Goal: Task Accomplishment & Management: Complete application form

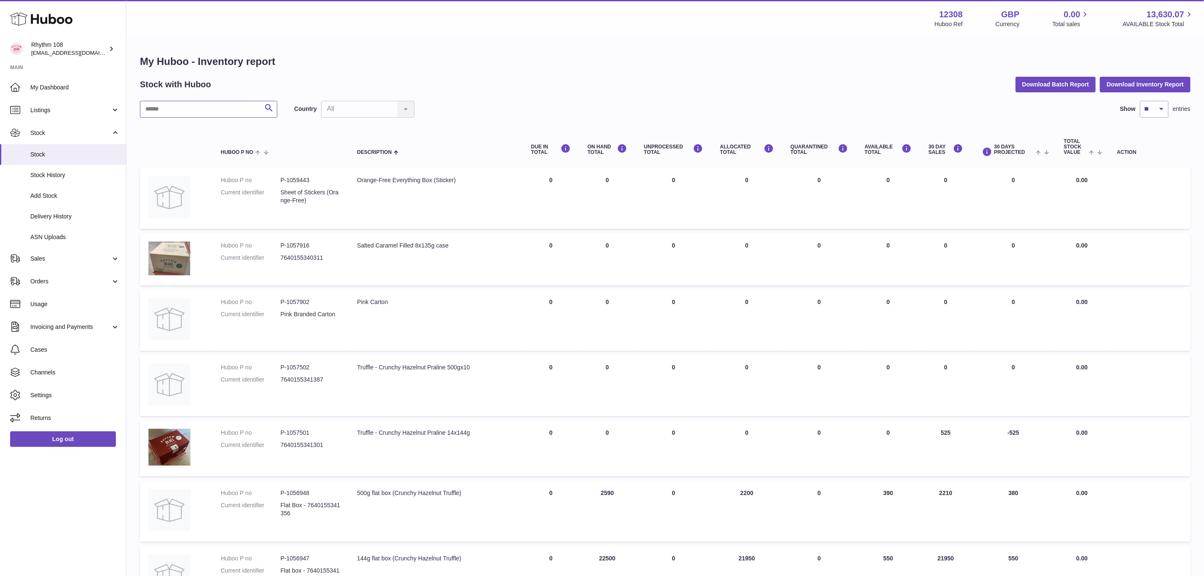
click at [197, 113] on input "text" at bounding box center [208, 109] width 137 height 17
paste input "*****"
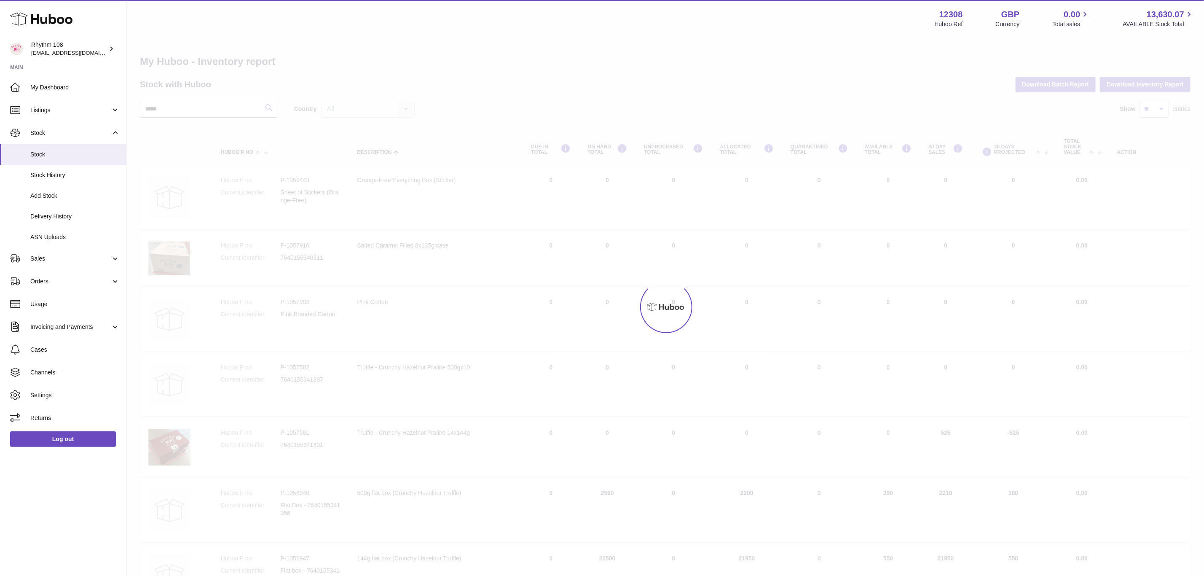
type input "*****"
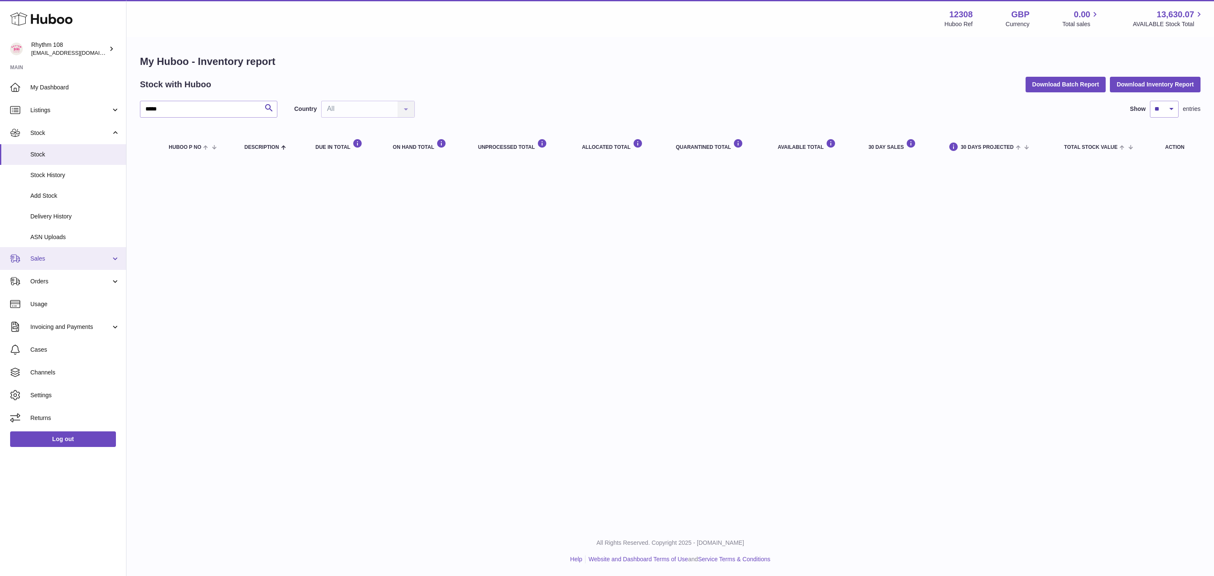
click at [45, 247] on link "Sales" at bounding box center [63, 258] width 126 height 23
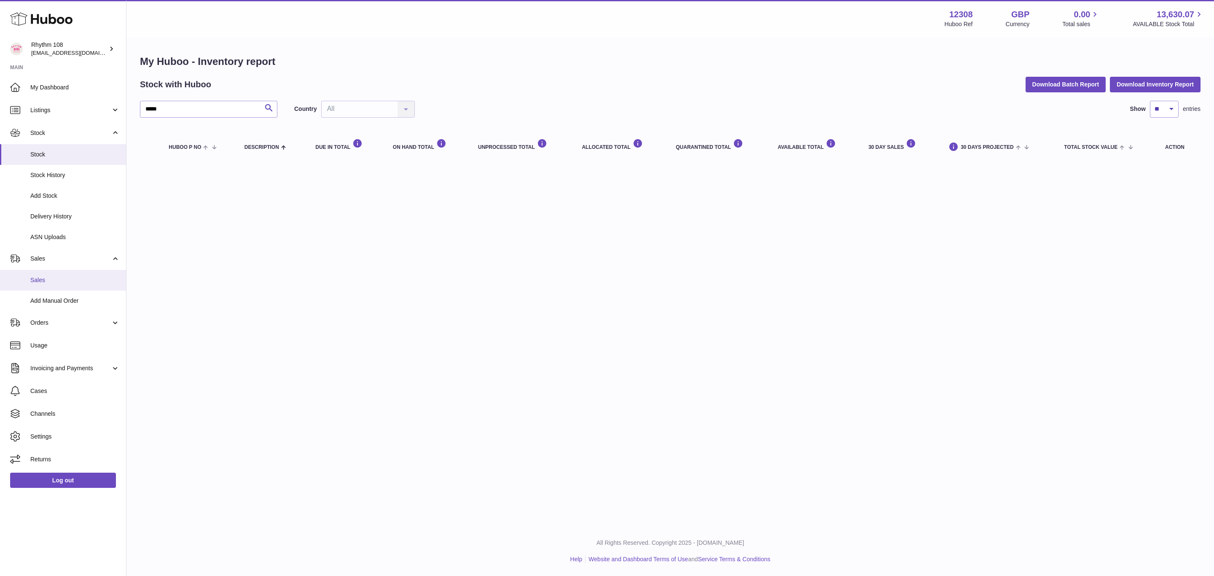
click at [47, 279] on span "Sales" at bounding box center [74, 280] width 89 height 8
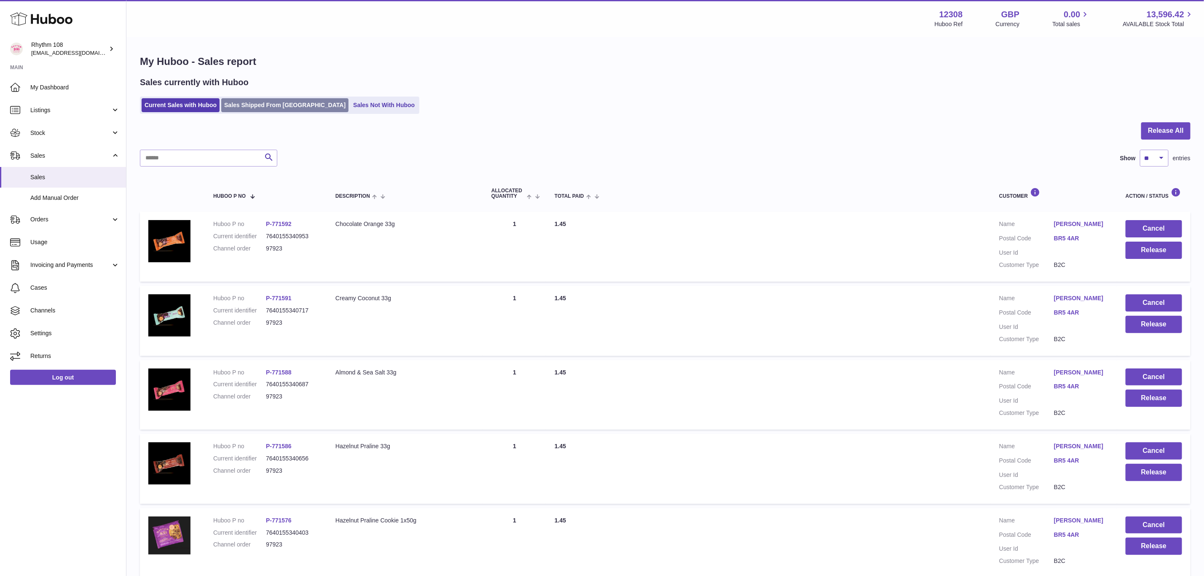
click at [255, 104] on link "Sales Shipped From [GEOGRAPHIC_DATA]" at bounding box center [284, 105] width 127 height 14
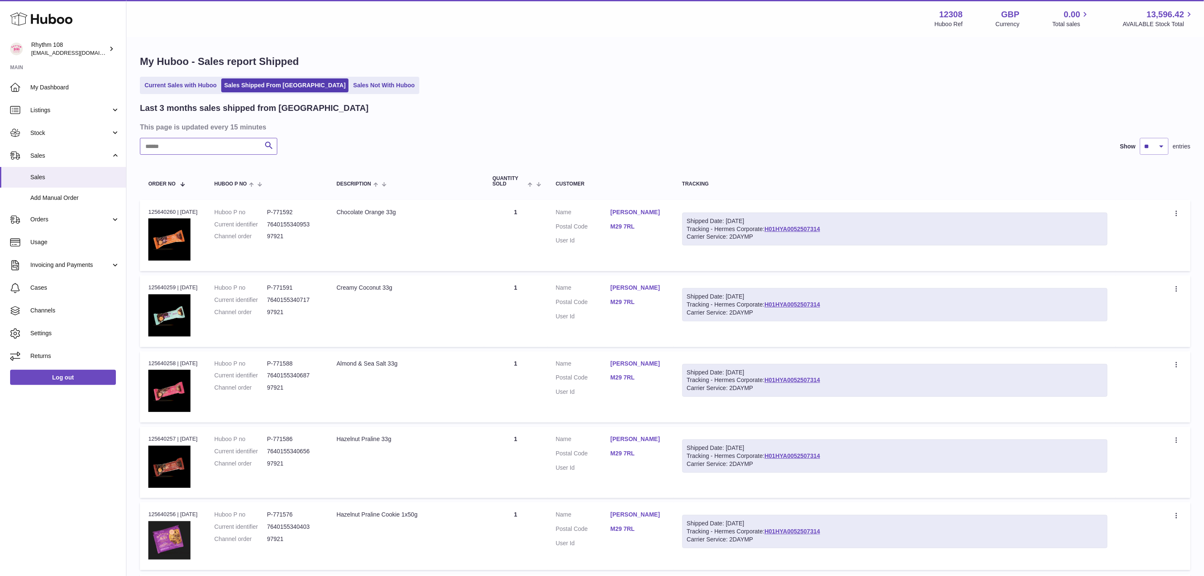
click at [226, 141] on input "text" at bounding box center [208, 146] width 137 height 17
paste input "*****"
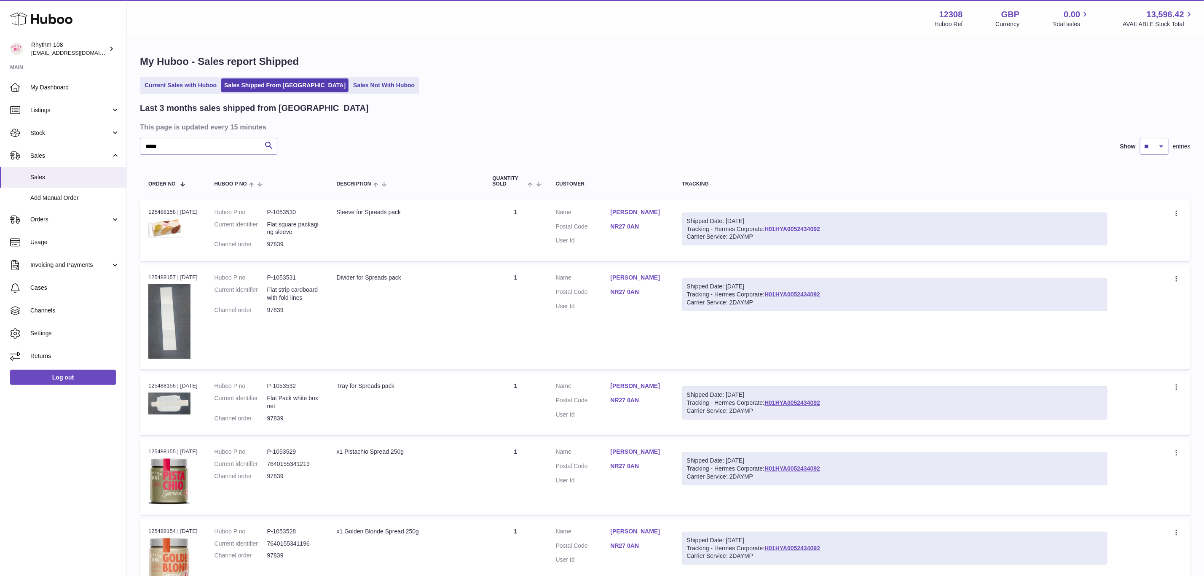
click at [812, 226] on link "H01HYA0052434092" at bounding box center [793, 228] width 56 height 7
drag, startPoint x: 185, startPoint y: 147, endPoint x: 52, endPoint y: 141, distance: 132.9
click at [54, 140] on div "Huboo Rhythm 108 orders@rhythm108.com Main My Dashboard Listings Not with Huboo…" at bounding box center [602, 374] width 1204 height 749
paste input "text"
click at [790, 225] on link "OZ099061440GB" at bounding box center [766, 228] width 47 height 7
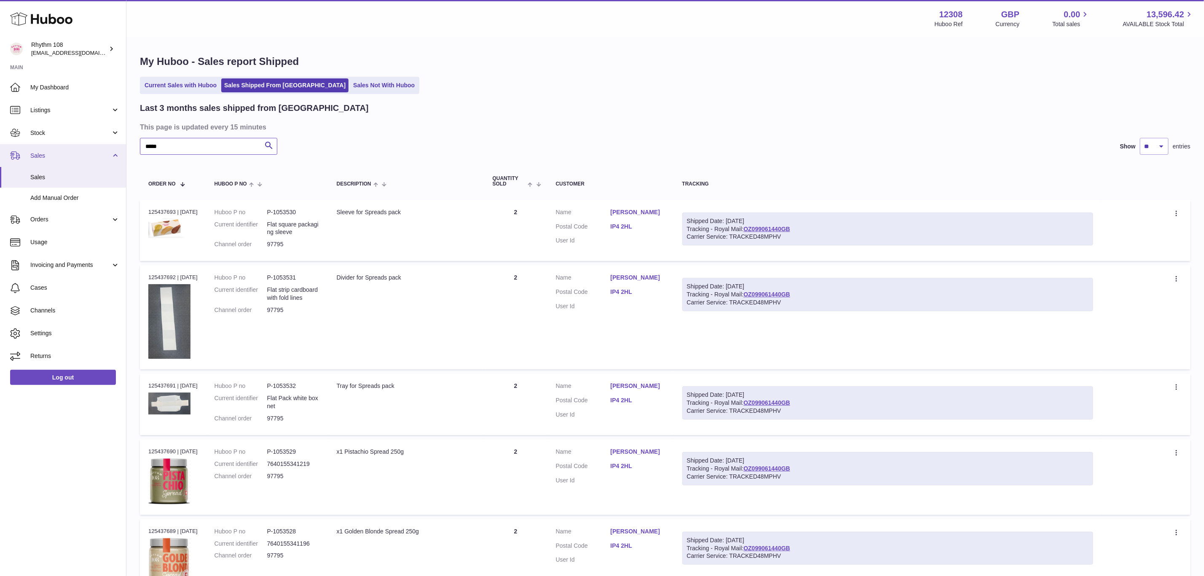
drag, startPoint x: 221, startPoint y: 145, endPoint x: 70, endPoint y: 149, distance: 151.4
click at [70, 149] on div "Huboo Rhythm 108 orders@rhythm108.com Main My Dashboard Listings Not with Huboo…" at bounding box center [602, 374] width 1204 height 749
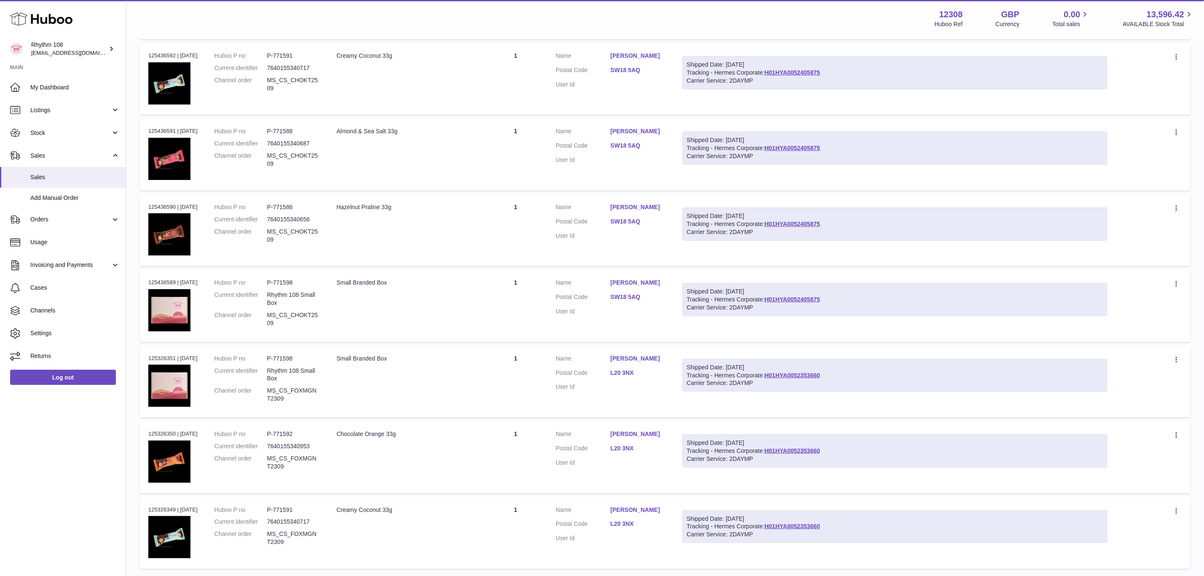
scroll to position [461, 0]
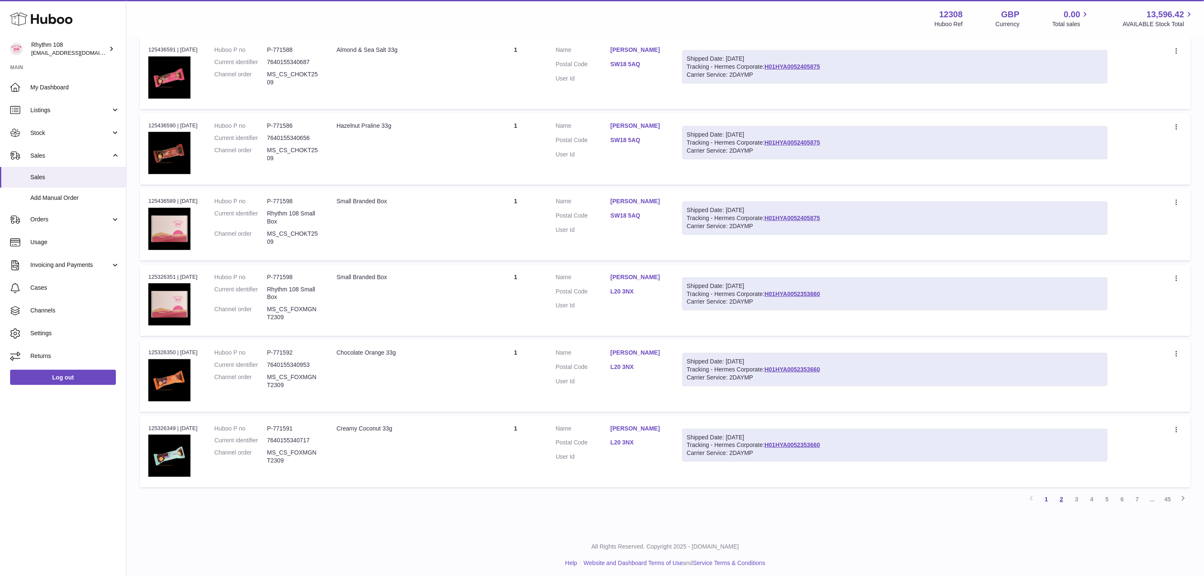
click at [1065, 498] on link "2" at bounding box center [1061, 498] width 15 height 15
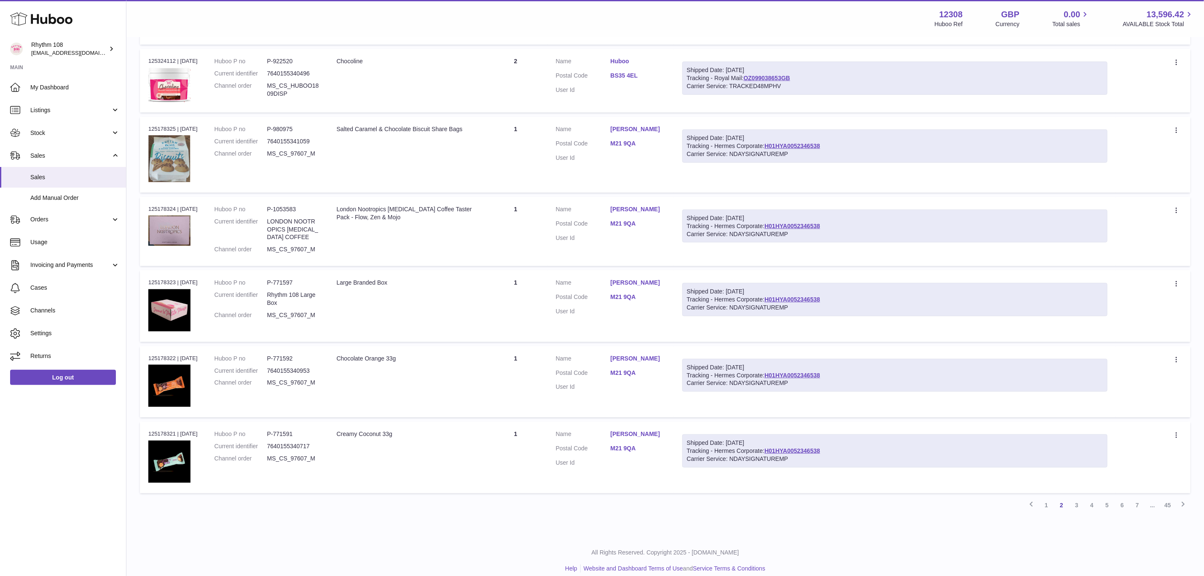
scroll to position [455, 0]
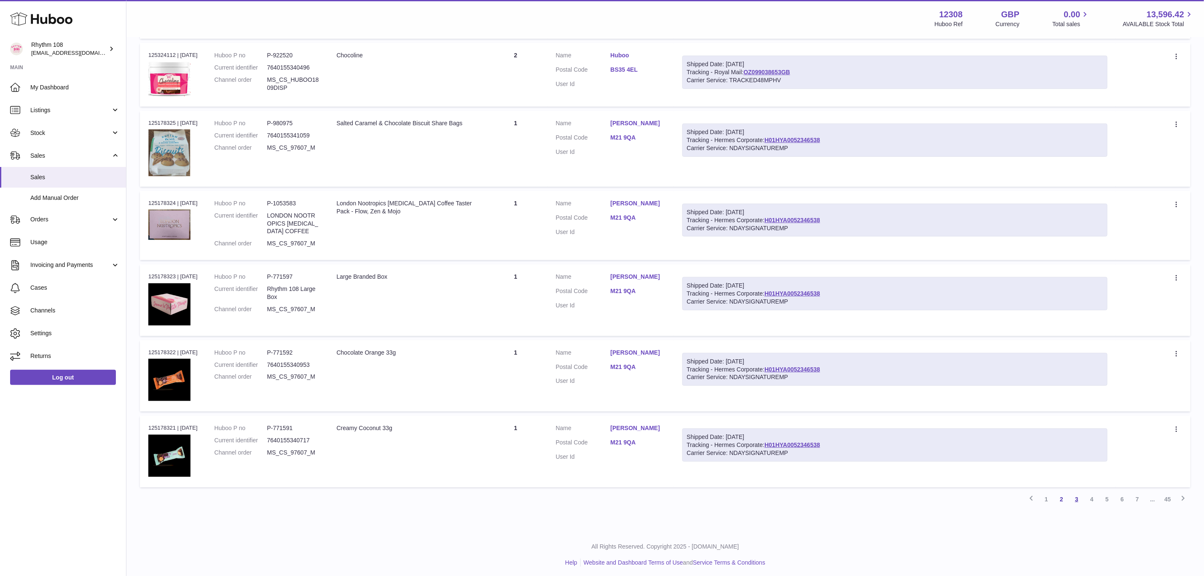
click at [1076, 496] on link "3" at bounding box center [1076, 498] width 15 height 15
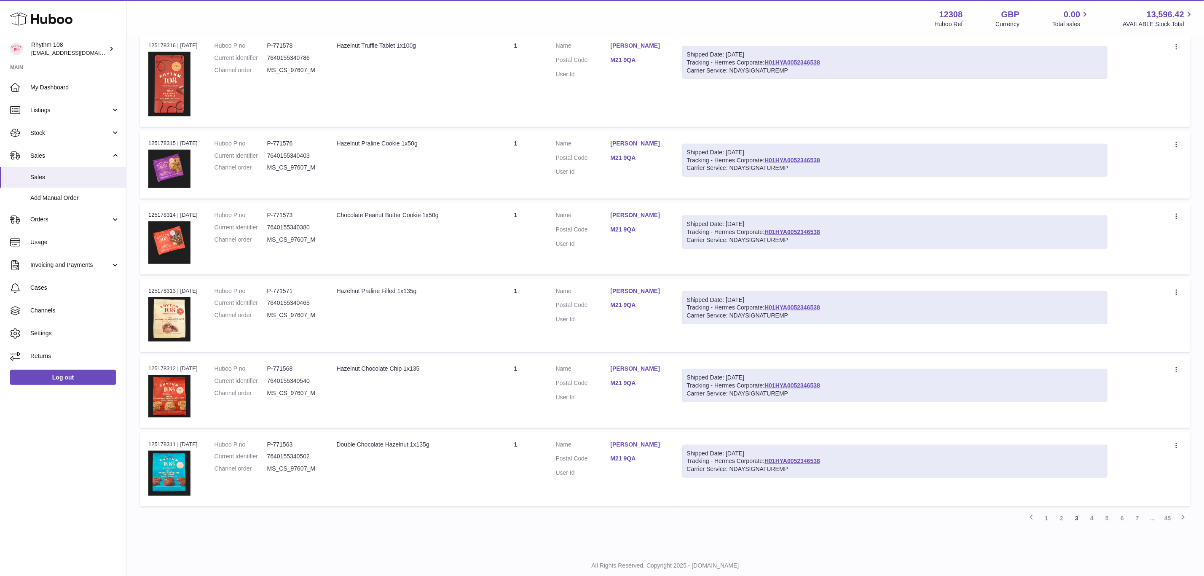
scroll to position [540, 0]
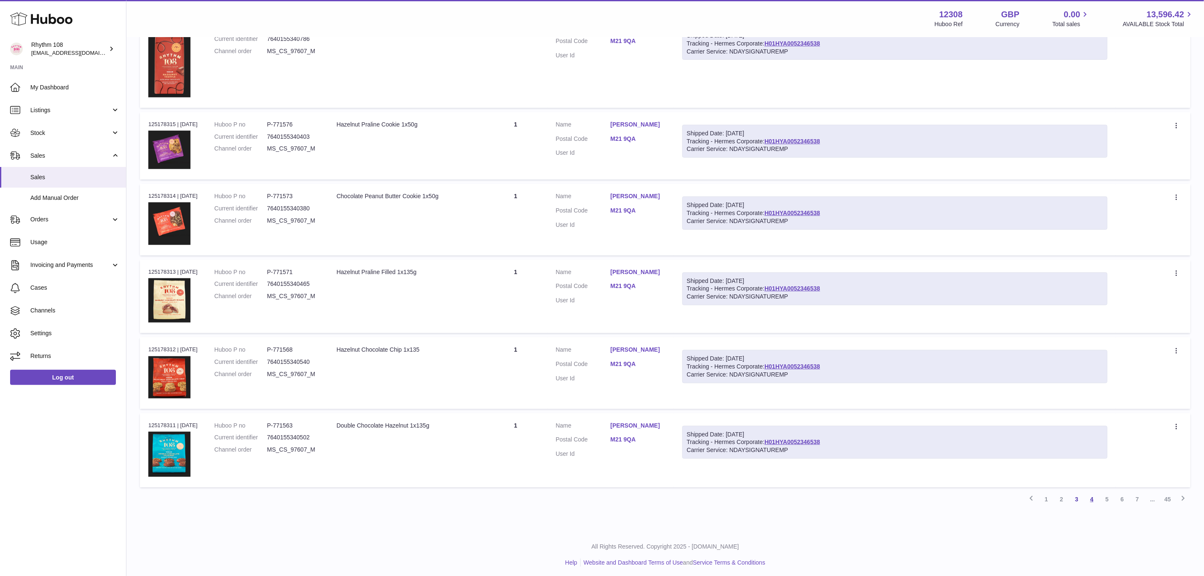
click at [1093, 497] on link "4" at bounding box center [1091, 498] width 15 height 15
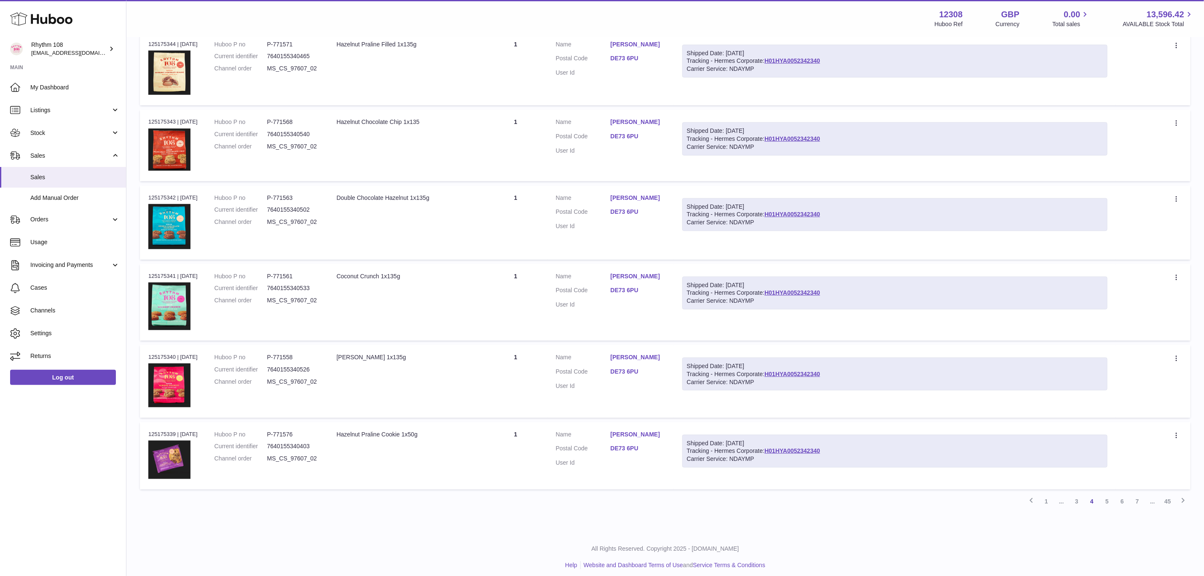
scroll to position [501, 0]
click at [1104, 499] on link "5" at bounding box center [1107, 498] width 15 height 15
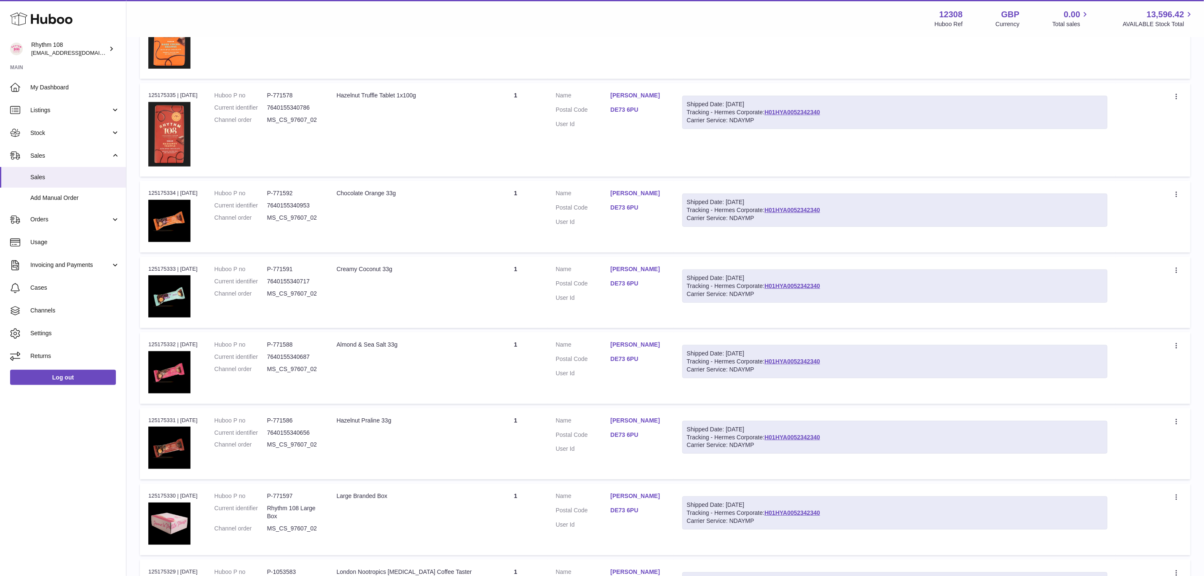
scroll to position [537, 0]
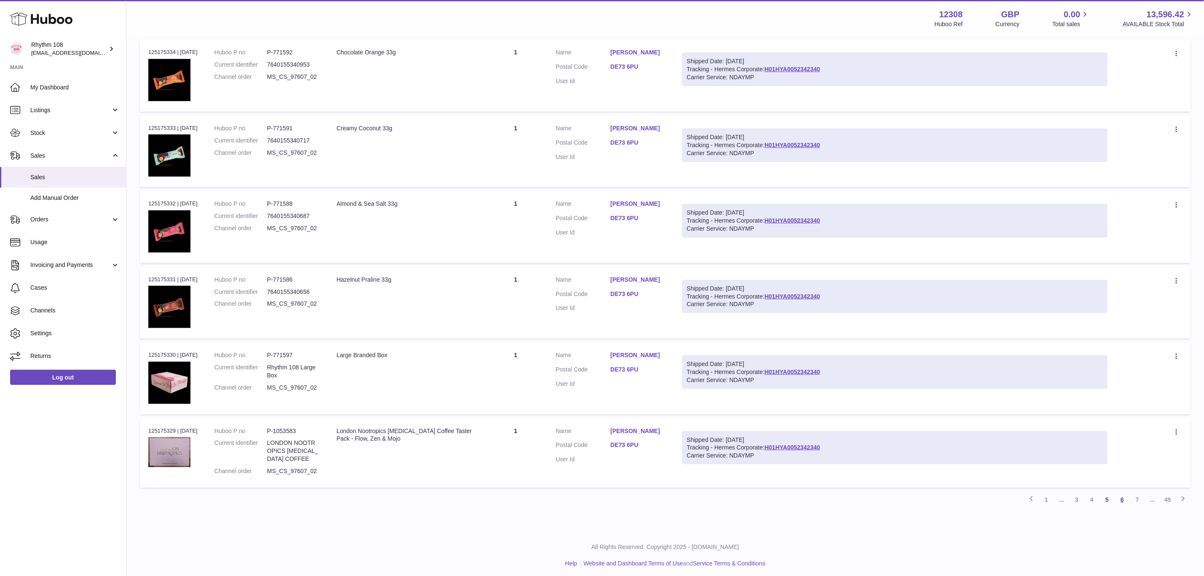
click at [1126, 497] on link "6" at bounding box center [1122, 499] width 15 height 15
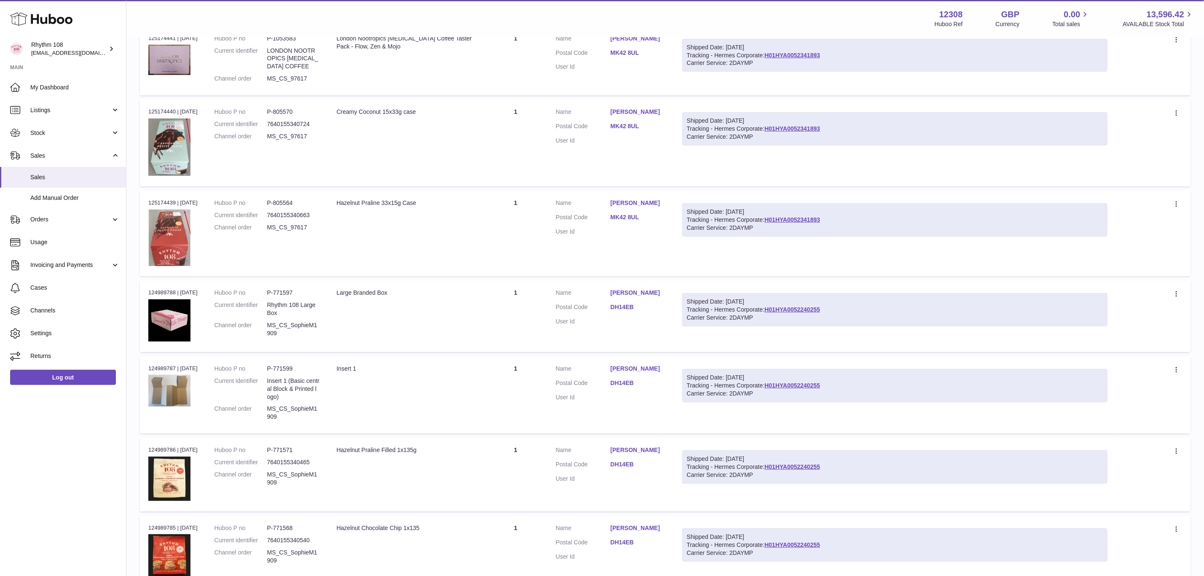
scroll to position [354, 0]
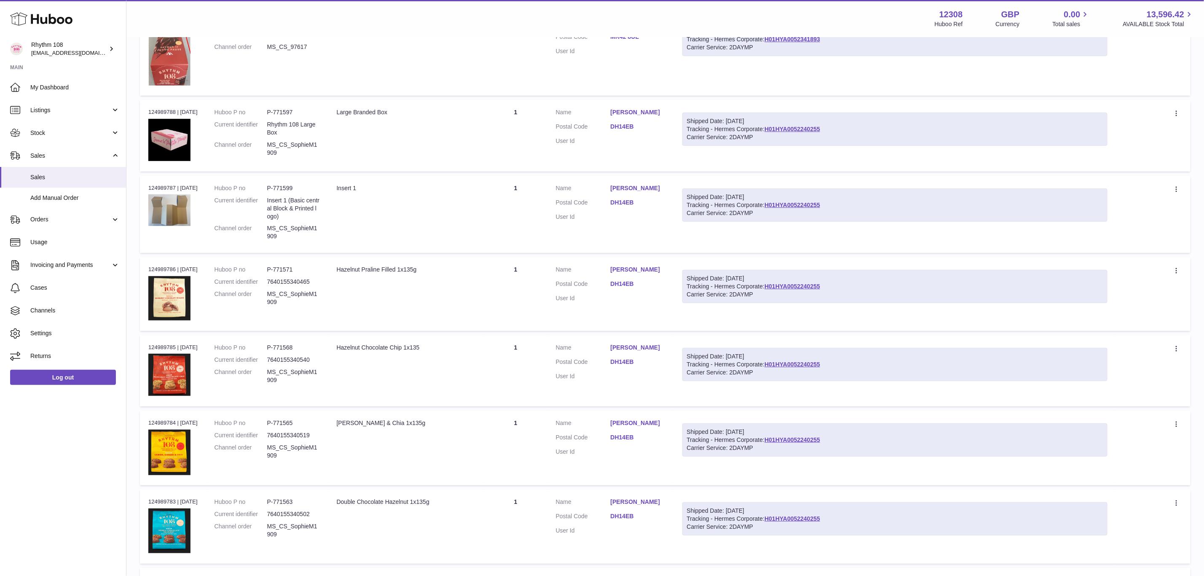
click at [813, 279] on div "Shipped Date: 19th Sep 2025 Tracking - Hermes Corporate: H01HYA0052240255 Carri…" at bounding box center [894, 286] width 425 height 33
click at [816, 283] on link "H01HYA0052240255" at bounding box center [793, 286] width 56 height 7
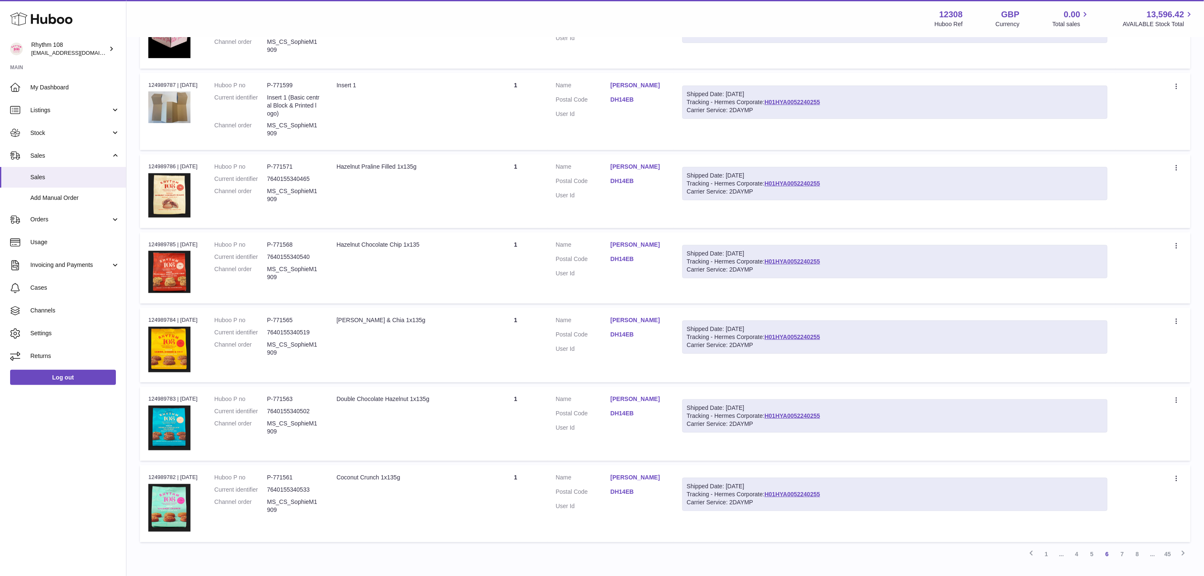
scroll to position [511, 0]
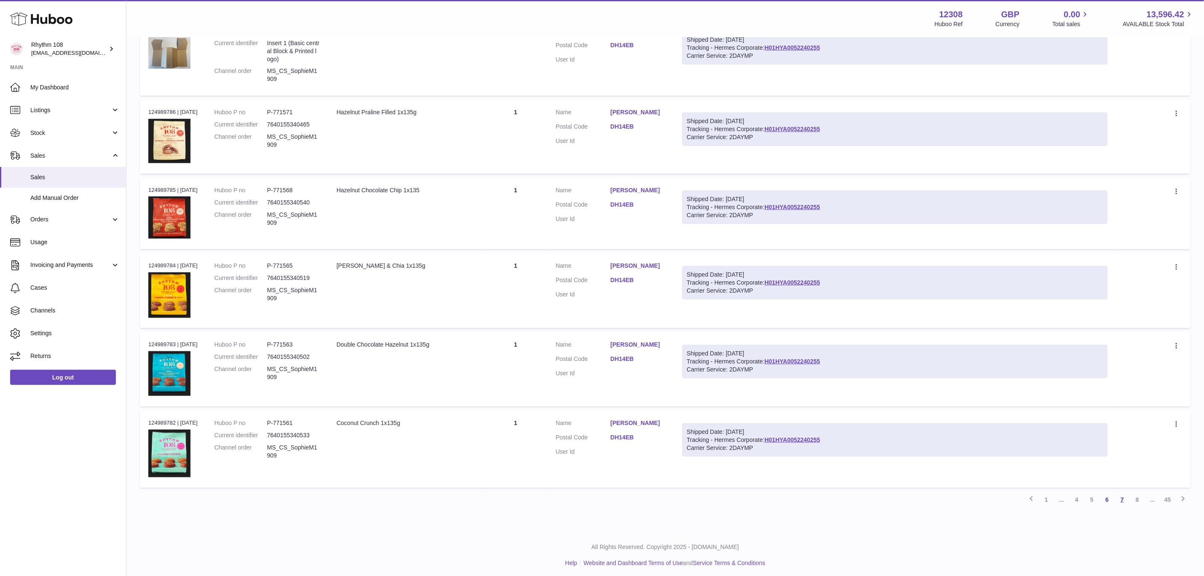
click at [1123, 496] on link "7" at bounding box center [1122, 499] width 15 height 15
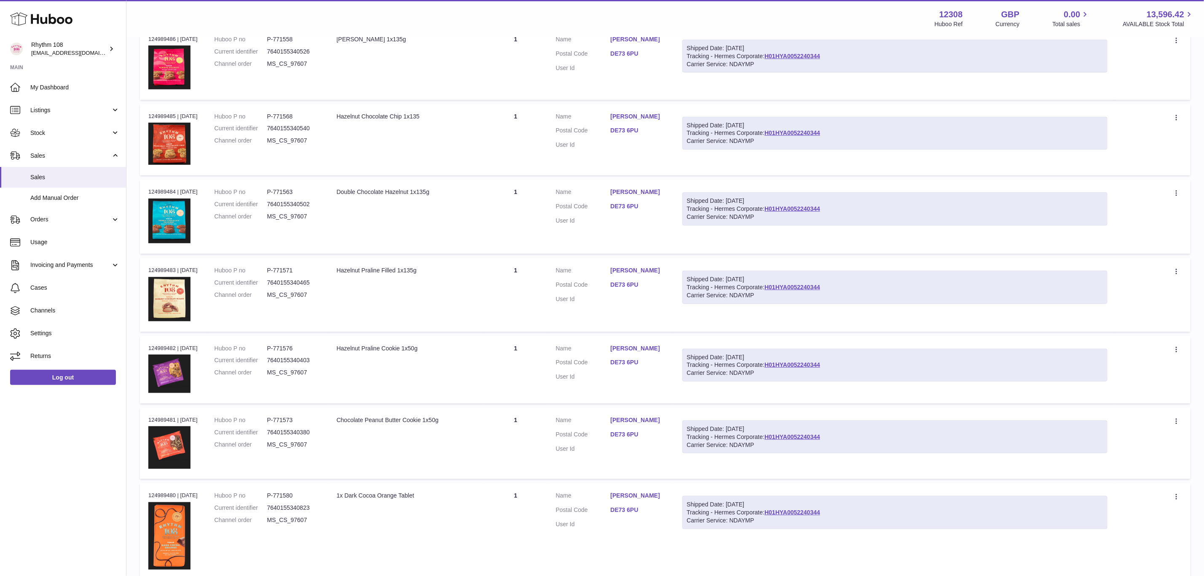
scroll to position [480, 0]
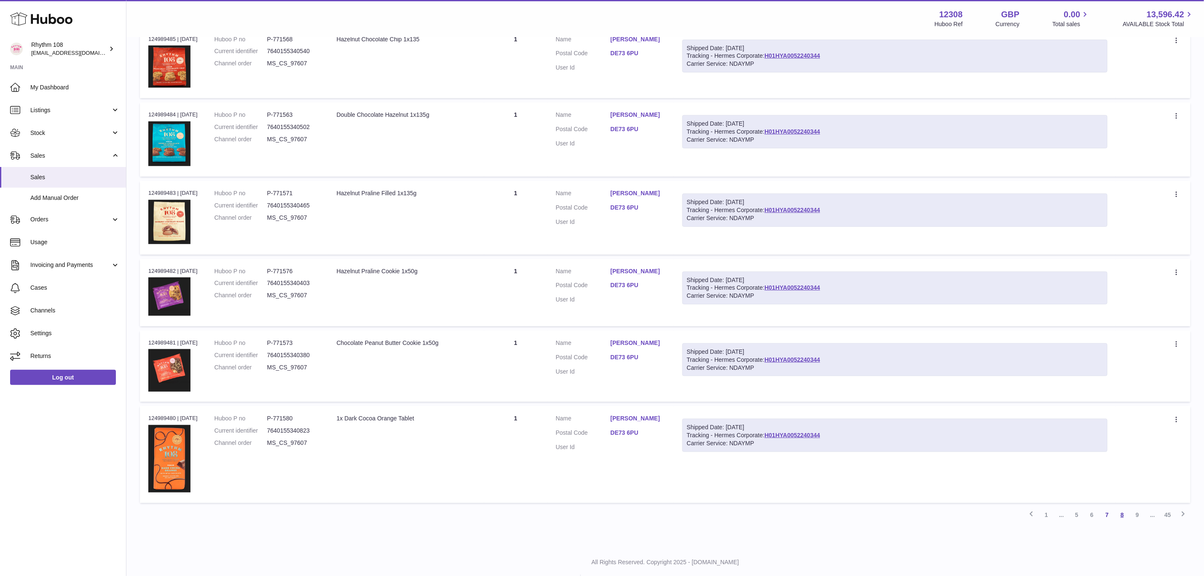
click at [1122, 510] on link "8" at bounding box center [1122, 514] width 15 height 15
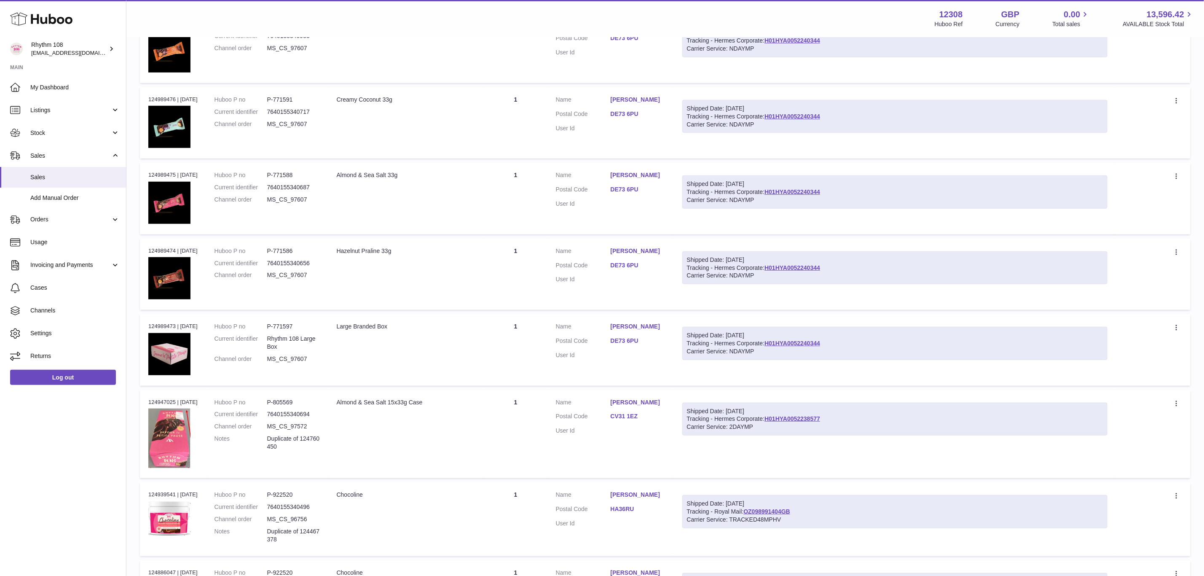
scroll to position [525, 0]
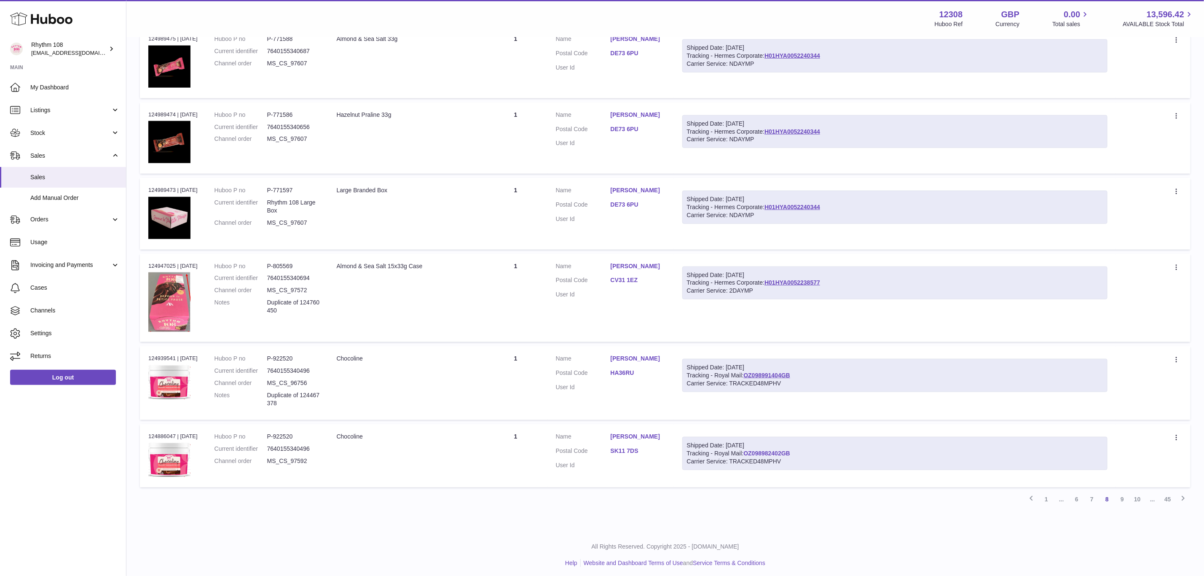
click at [789, 450] on link "OZ098982402GB" at bounding box center [766, 453] width 47 height 7
click at [1124, 493] on link "9" at bounding box center [1122, 498] width 15 height 15
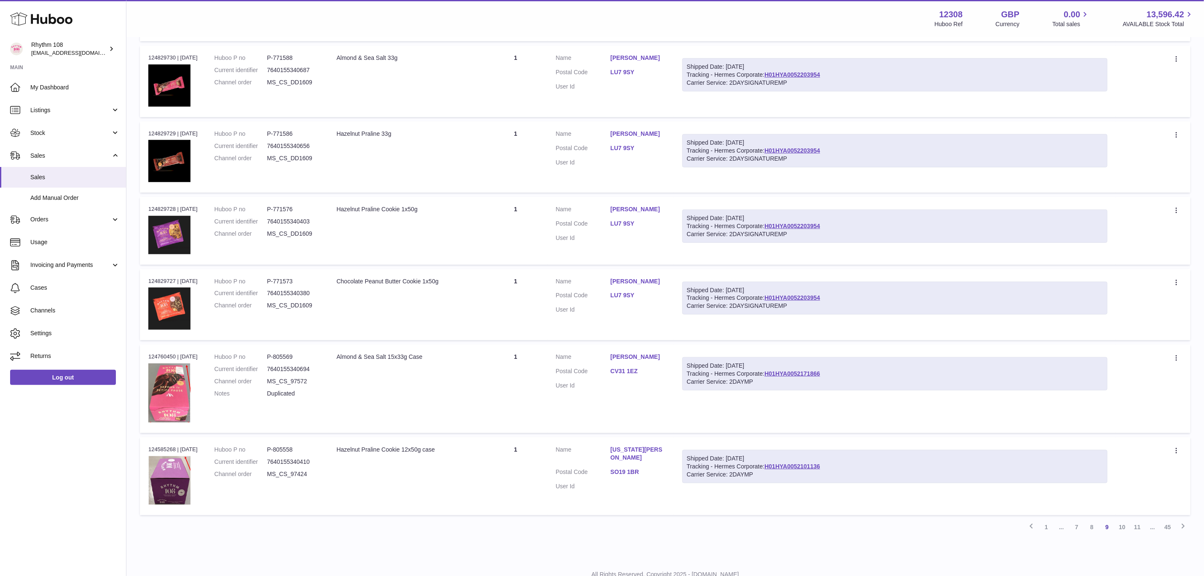
scroll to position [480, 0]
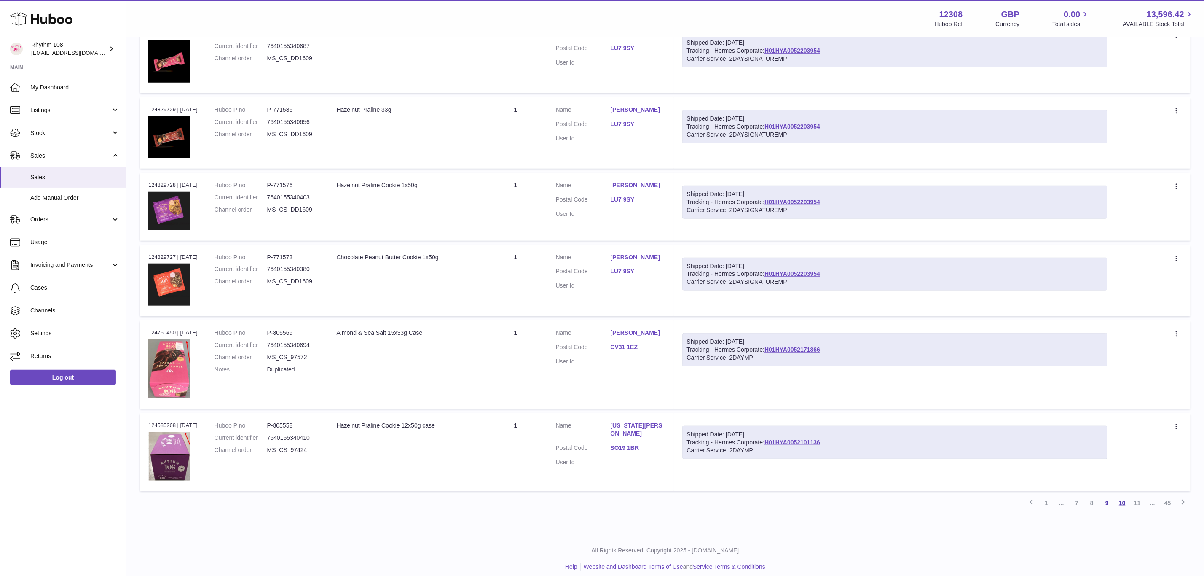
click at [1124, 502] on link "10" at bounding box center [1122, 502] width 15 height 15
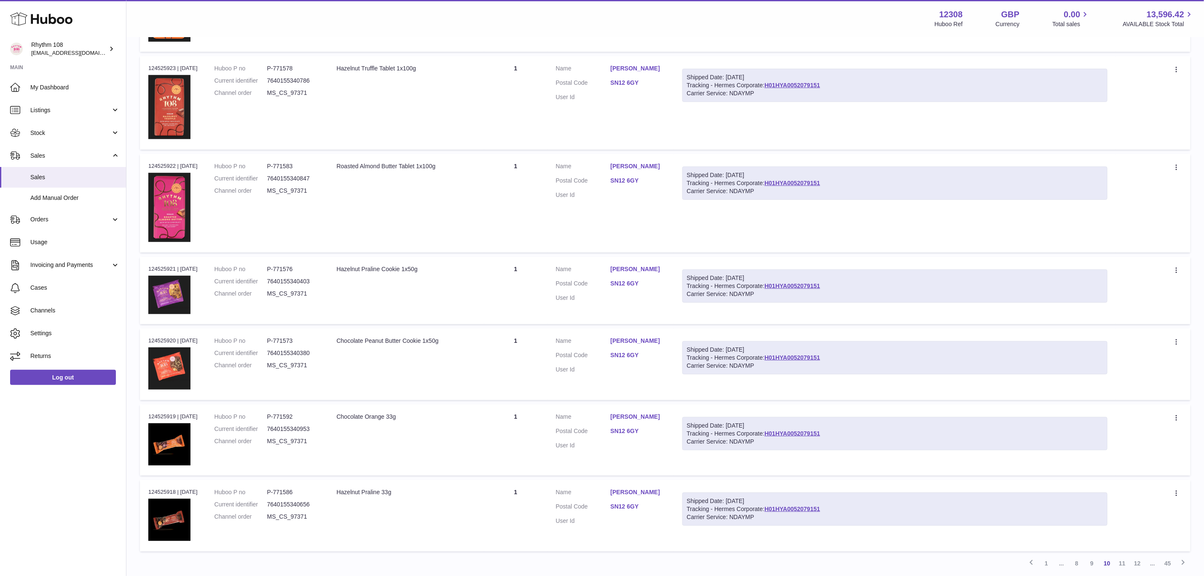
scroll to position [530, 0]
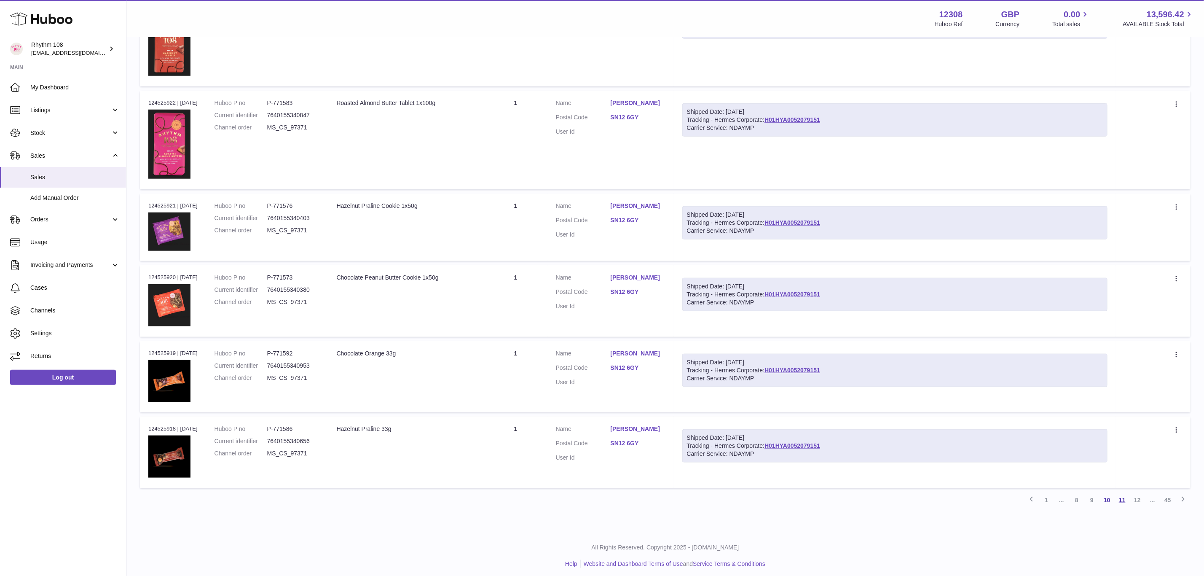
click at [1122, 497] on link "11" at bounding box center [1122, 499] width 15 height 15
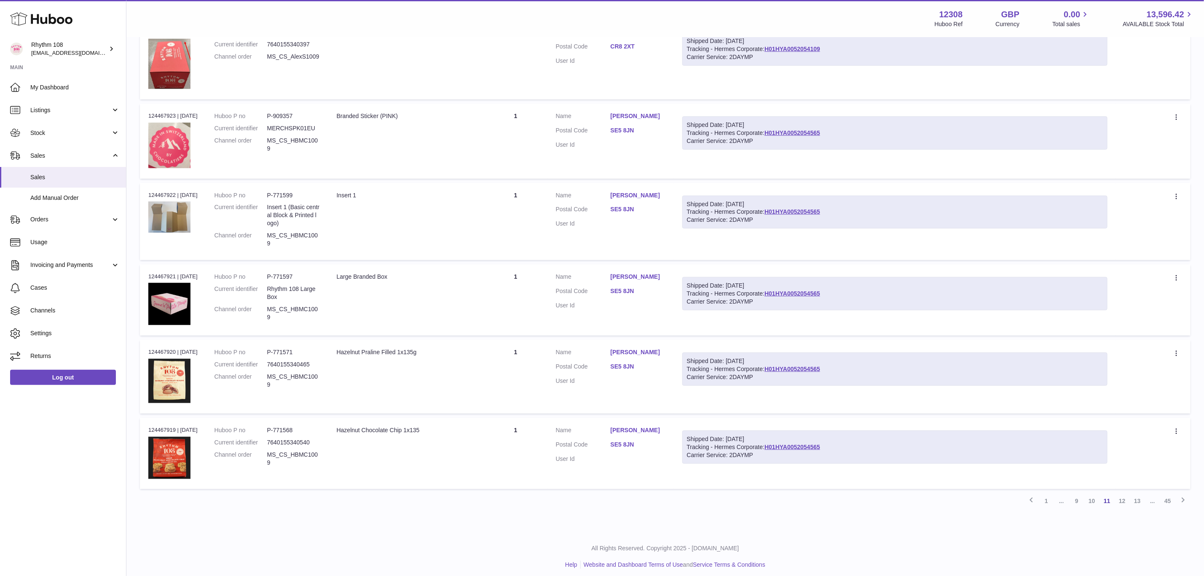
scroll to position [488, 0]
click at [1127, 494] on link "12" at bounding box center [1122, 499] width 15 height 15
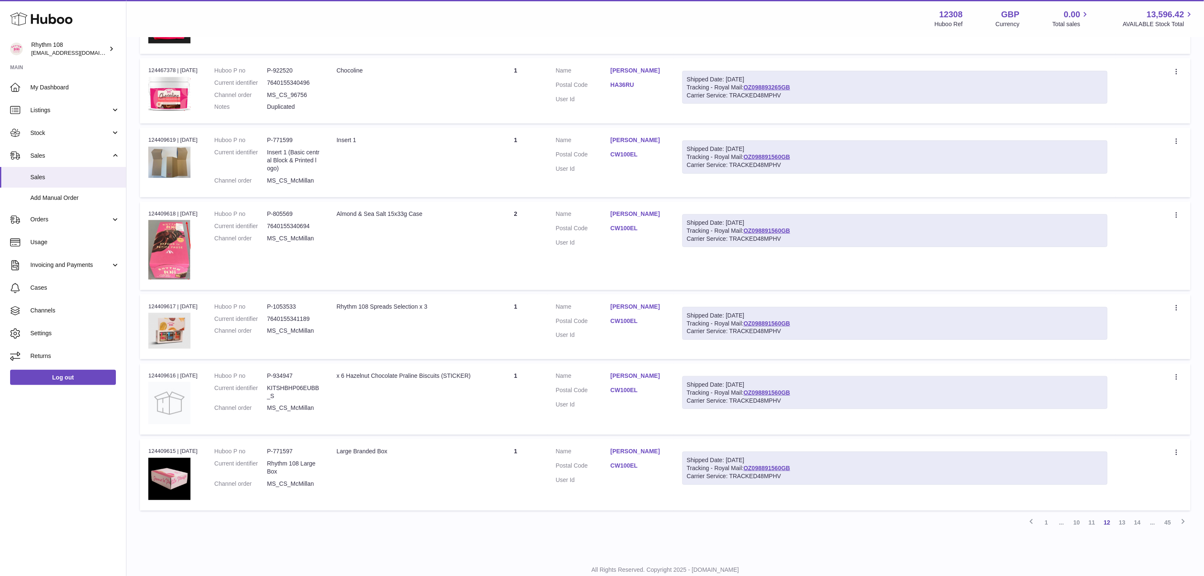
scroll to position [480, 0]
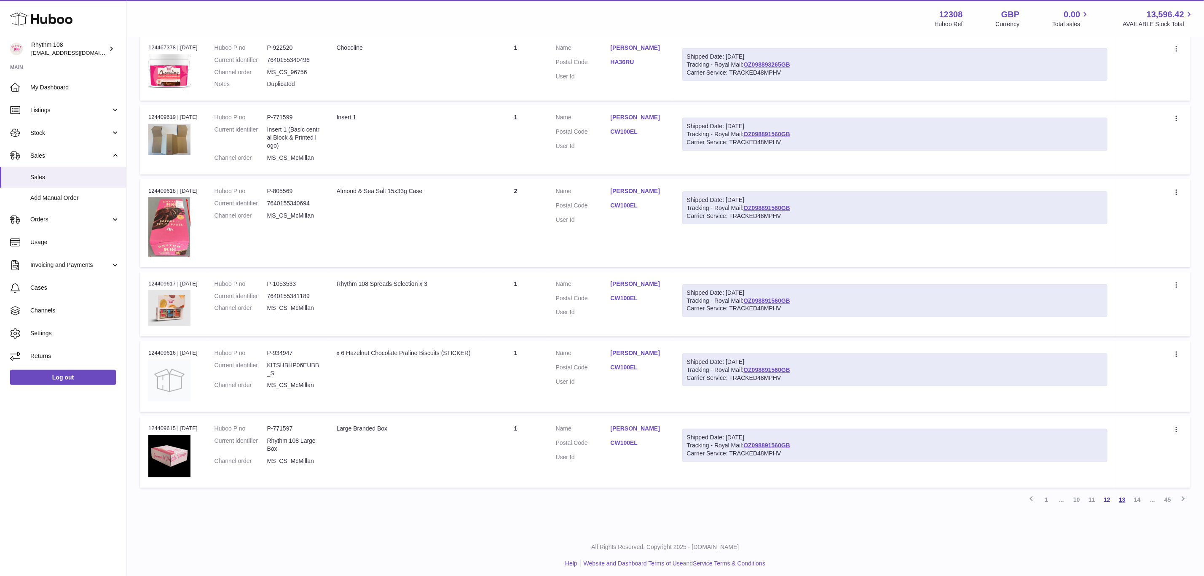
click at [1124, 496] on link "13" at bounding box center [1122, 499] width 15 height 15
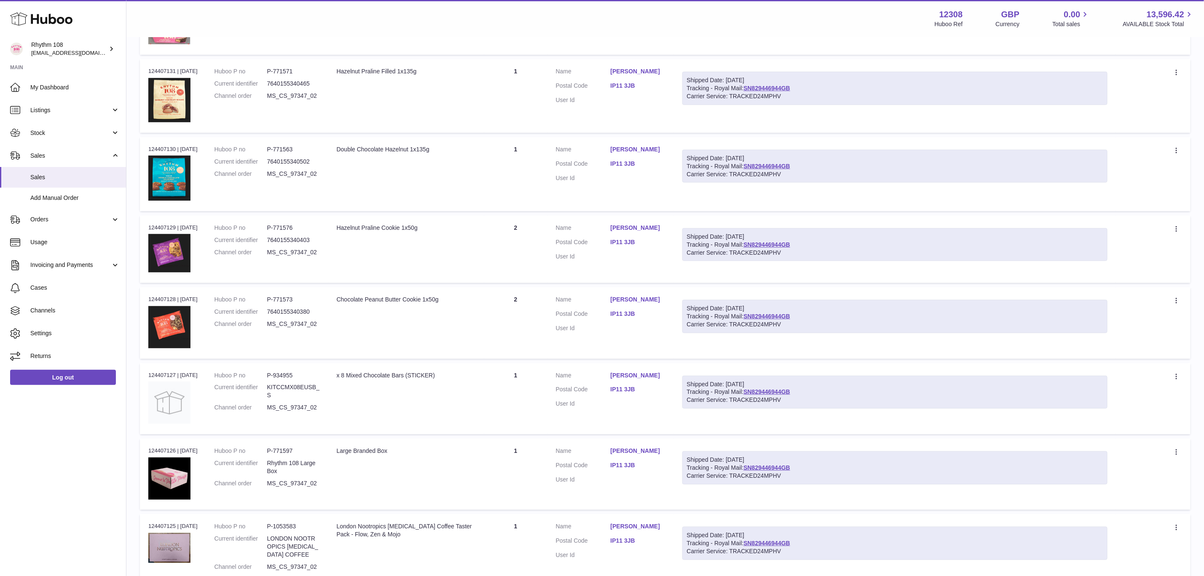
scroll to position [417, 0]
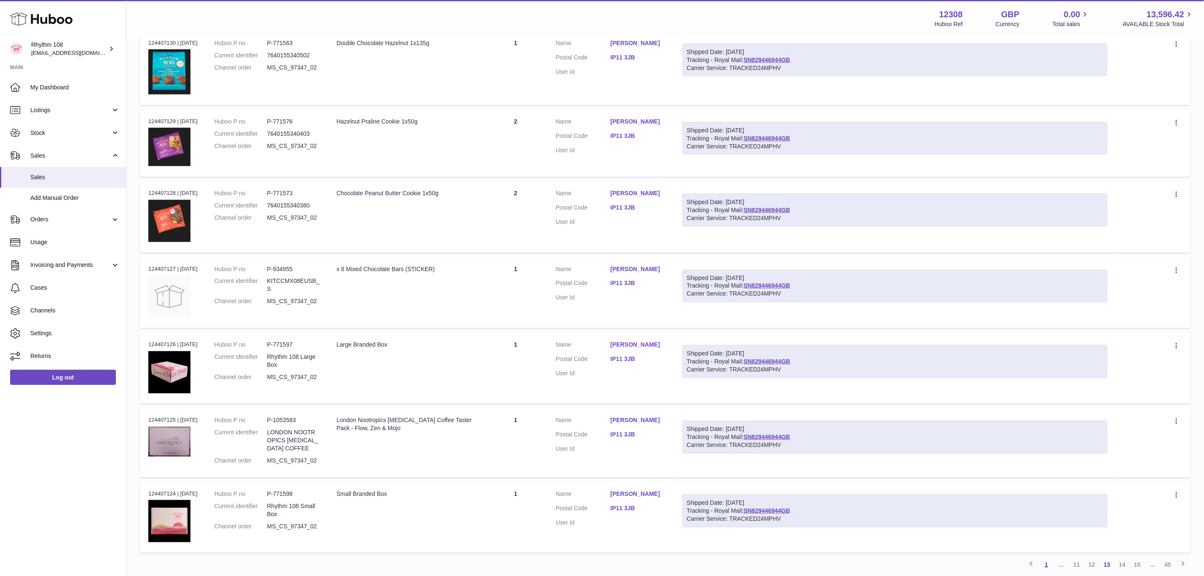
click at [1044, 563] on link "1" at bounding box center [1046, 564] width 15 height 15
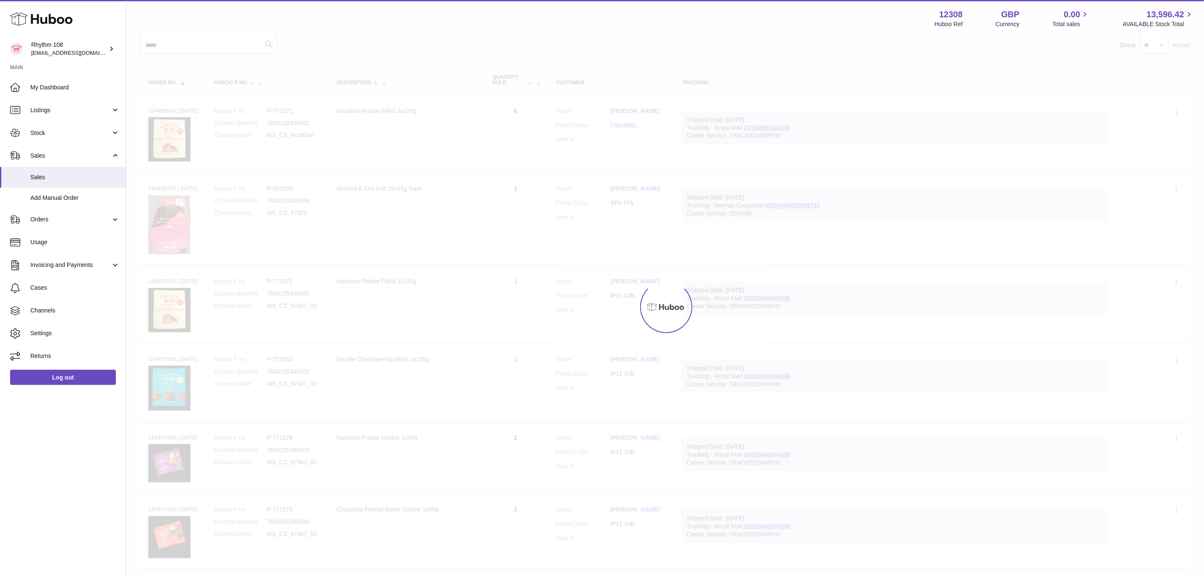
scroll to position [38, 0]
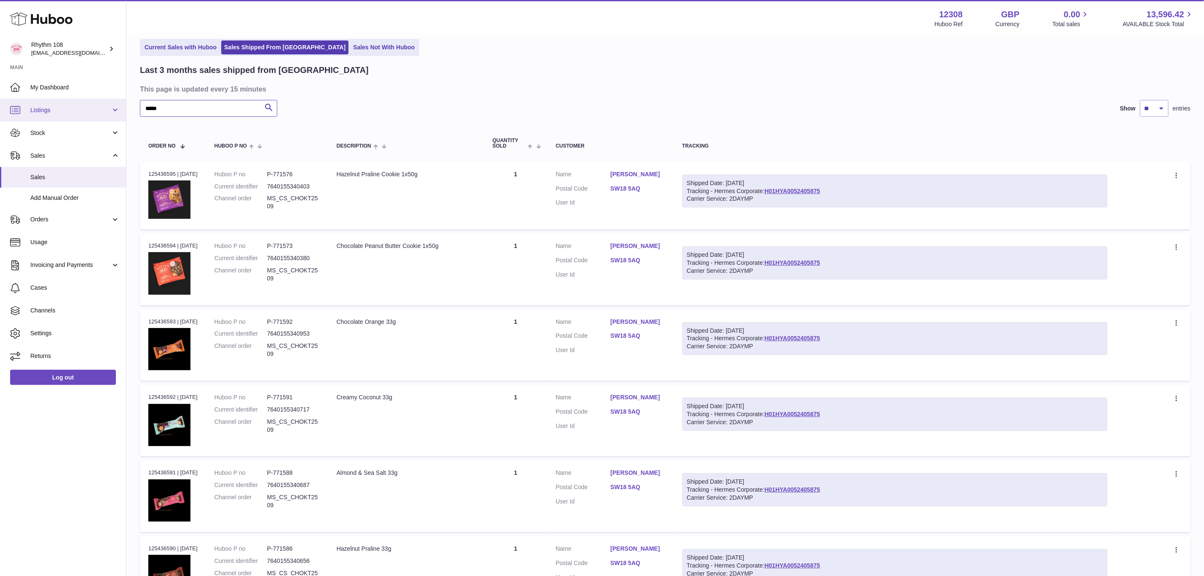
drag, startPoint x: 179, startPoint y: 107, endPoint x: 51, endPoint y: 104, distance: 128.2
click at [51, 104] on div "Huboo Rhythm 108 orders@rhythm108.com Main My Dashboard Listings Not with Huboo…" at bounding box center [602, 482] width 1204 height 1040
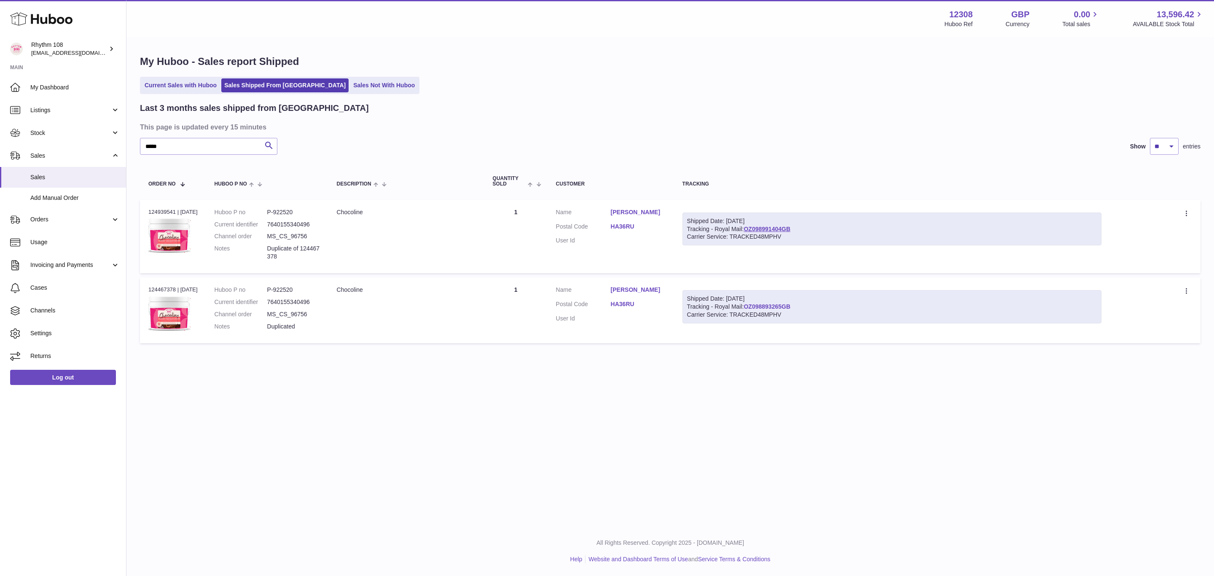
click at [781, 306] on link "OZ098893265GB" at bounding box center [766, 306] width 47 height 7
click at [764, 233] on div "Carrier Service: TRACKED48MPHV" at bounding box center [892, 237] width 410 height 8
click at [764, 227] on link "OZ098991404GB" at bounding box center [766, 228] width 47 height 7
click at [623, 210] on link "[PERSON_NAME]" at bounding box center [638, 212] width 55 height 8
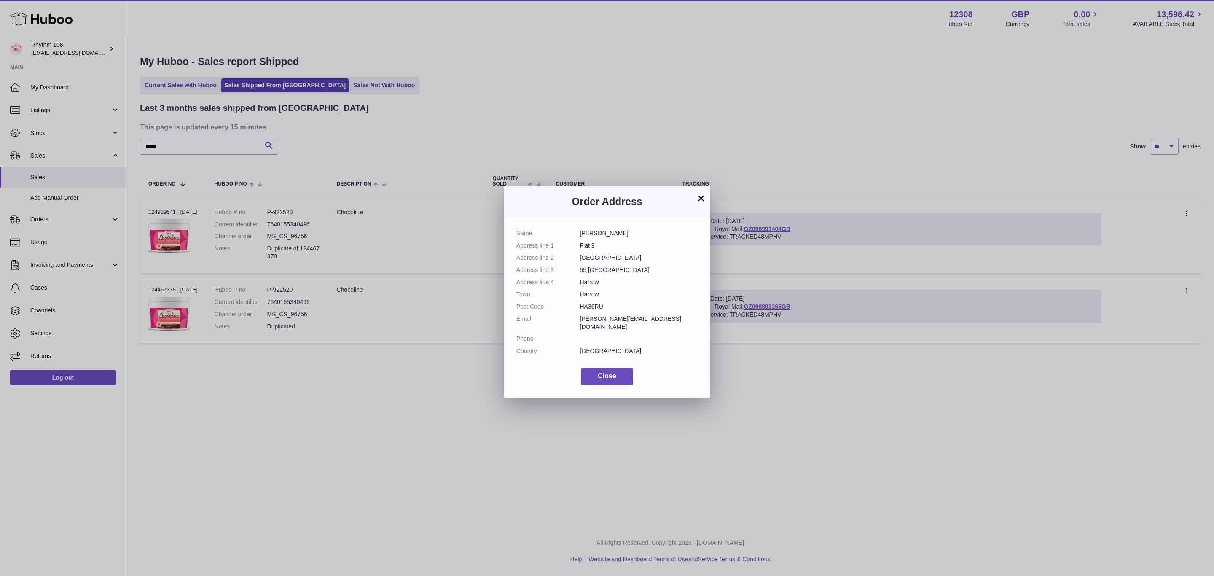
drag, startPoint x: 612, startPoint y: 234, endPoint x: 588, endPoint y: 215, distance: 30.3
click at [577, 231] on dl "Name Heena Modi Address line 1 Flat 9 Address line 2 Brookshill Gate Address li…" at bounding box center [606, 294] width 181 height 130
copy dl "[PERSON_NAME]"
drag, startPoint x: 604, startPoint y: 305, endPoint x: 582, endPoint y: 305, distance: 22.8
click at [582, 305] on dd "HA36RU" at bounding box center [639, 307] width 118 height 8
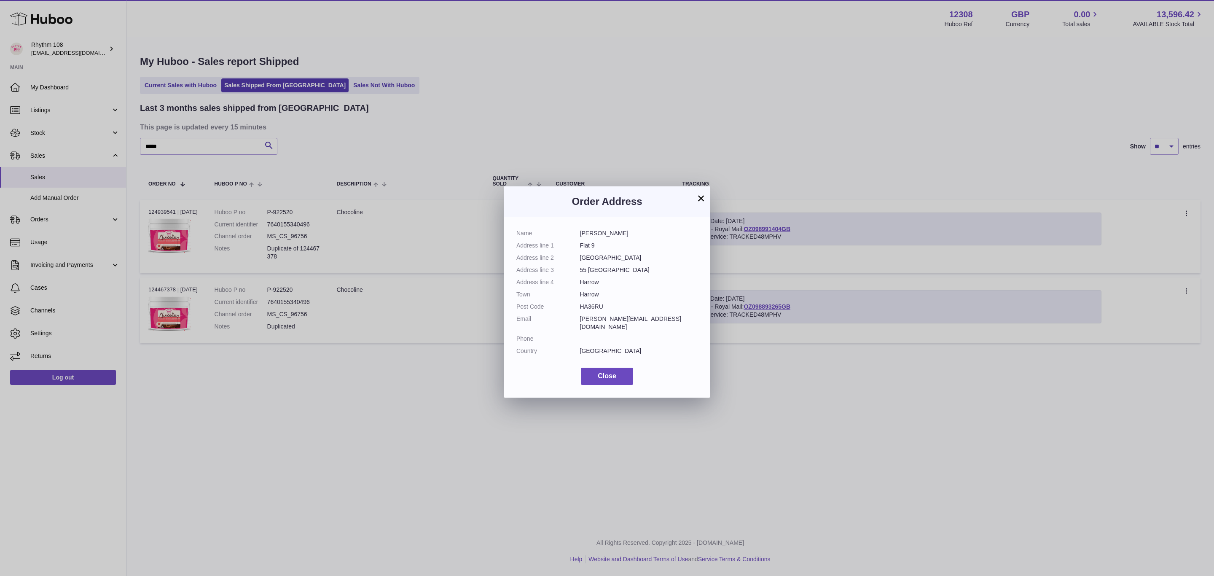
copy dd "HA36RU"
click at [649, 317] on dd "heena@heenamodi.com" at bounding box center [639, 323] width 118 height 16
drag, startPoint x: 642, startPoint y: 319, endPoint x: 573, endPoint y: 320, distance: 69.6
click at [573, 320] on dl "Name Heena Modi Address line 1 Flat 9 Address line 2 Brookshill Gate Address li…" at bounding box center [606, 294] width 181 height 130
copy dl "heena@heenamodi.com"
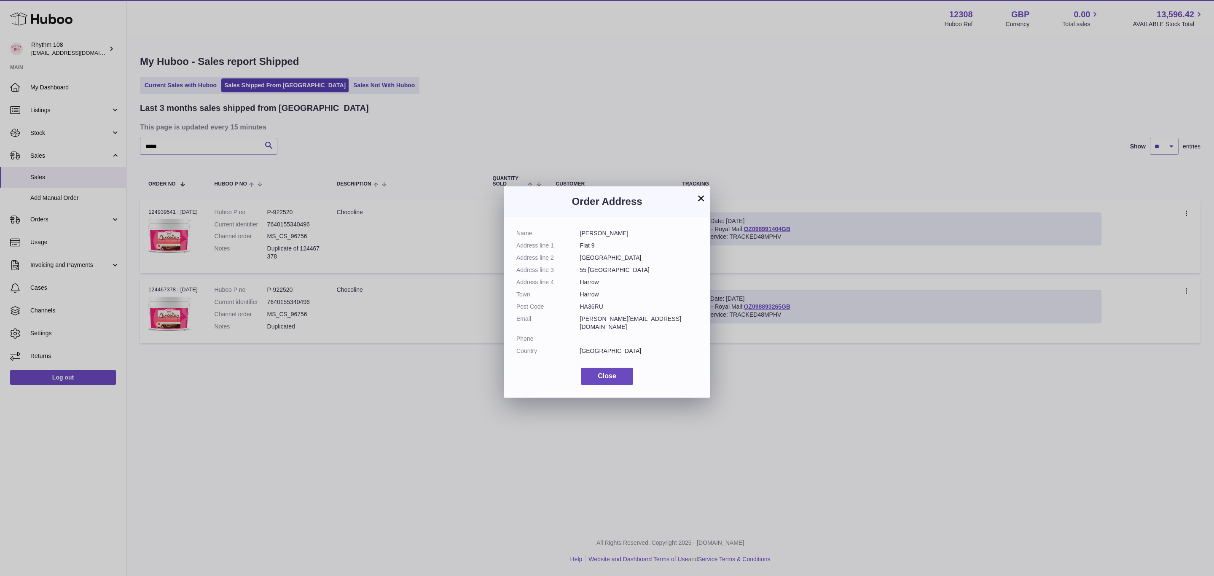
click at [705, 196] on button "×" at bounding box center [701, 198] width 10 height 10
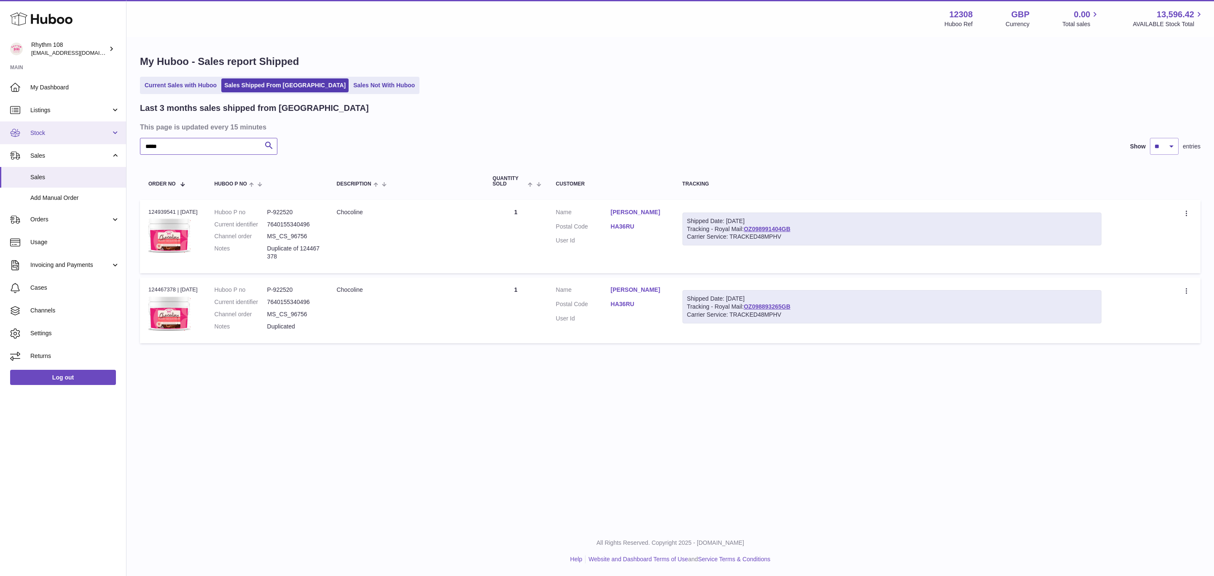
drag, startPoint x: 192, startPoint y: 138, endPoint x: 123, endPoint y: 140, distance: 69.2
click at [118, 145] on div "Huboo Rhythm 108 orders@rhythm108.com Main My Dashboard Listings Not with Huboo…" at bounding box center [607, 288] width 1214 height 576
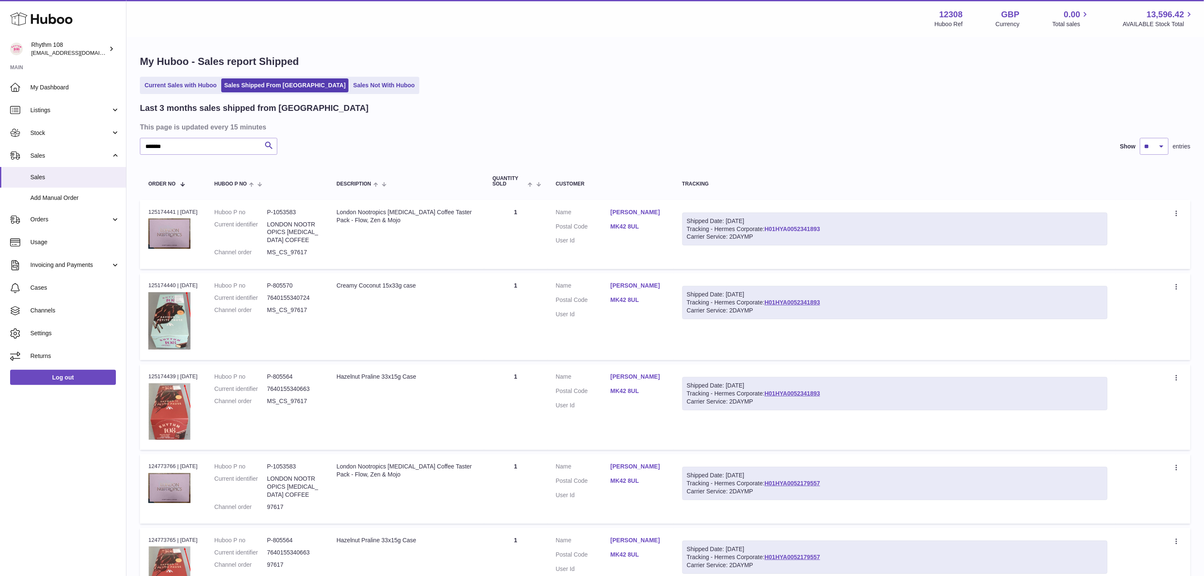
click at [813, 227] on link "H01HYA0052341893" at bounding box center [793, 228] width 56 height 7
click at [231, 134] on div "Last 3 months sales shipped from Huboo This page is updated every 15 minutes **…" at bounding box center [665, 576] width 1051 height 949
drag, startPoint x: 214, startPoint y: 143, endPoint x: 33, endPoint y: 148, distance: 180.5
click at [47, 146] on div "Huboo Rhythm 108 orders@rhythm108.com Main My Dashboard Listings Not with Huboo…" at bounding box center [602, 562] width 1204 height 1124
paste input "text"
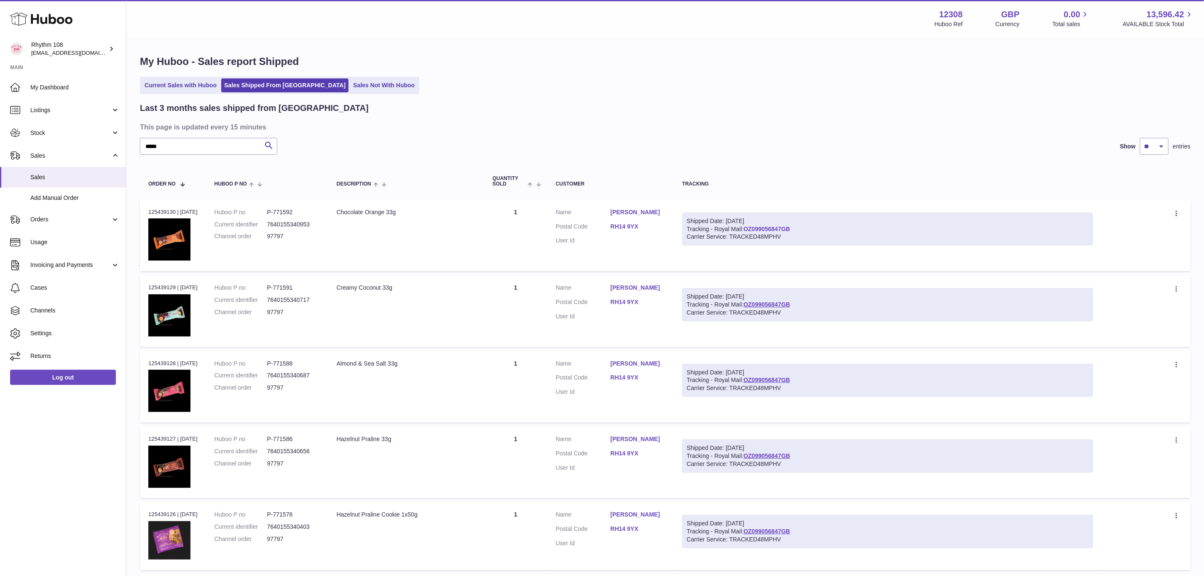
click at [785, 225] on link "OZ099056847GB" at bounding box center [766, 228] width 47 height 7
click at [628, 225] on link "RH14 9YX" at bounding box center [638, 227] width 55 height 8
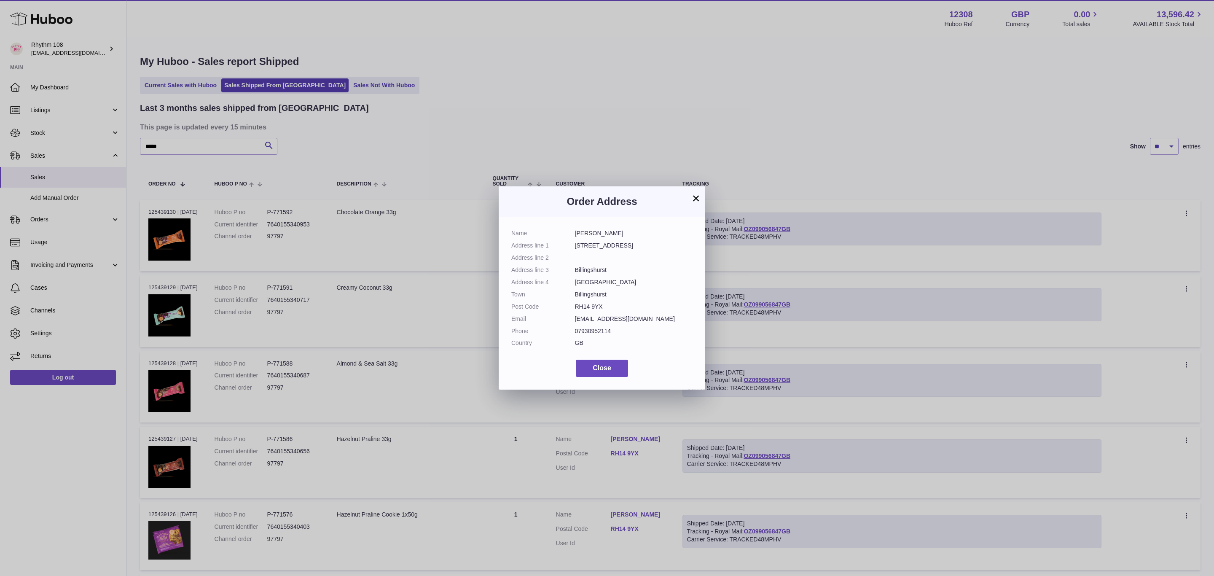
click at [692, 199] on button "×" at bounding box center [696, 198] width 10 height 10
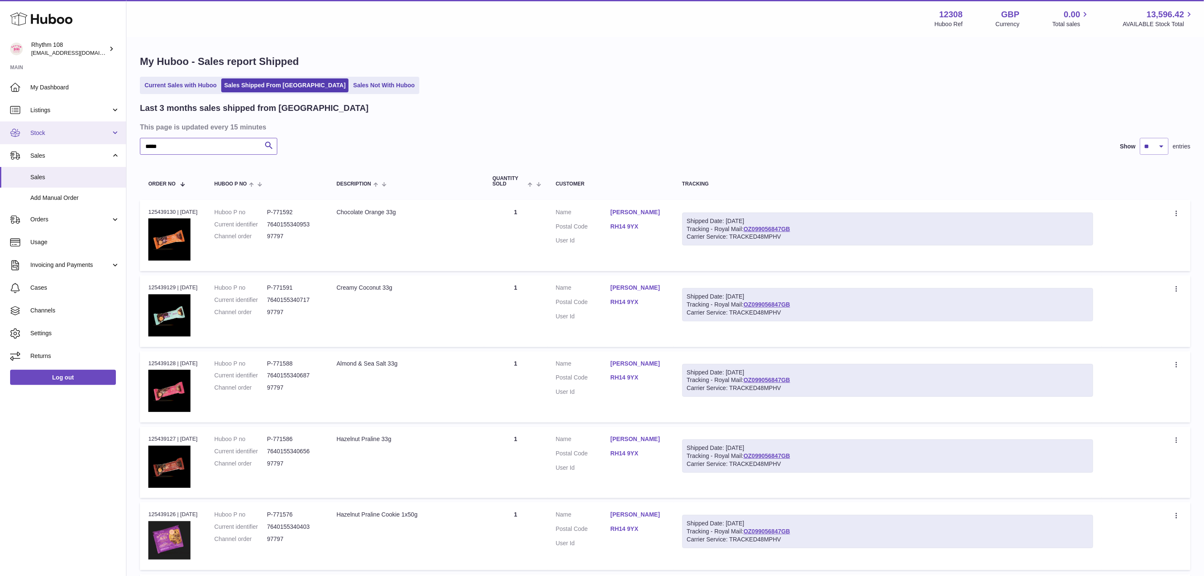
drag, startPoint x: 217, startPoint y: 145, endPoint x: 71, endPoint y: 143, distance: 145.4
click at [71, 143] on div "Huboo Rhythm 108 orders@rhythm108.com Main My Dashboard Listings Not with Huboo…" at bounding box center [602, 558] width 1204 height 1117
click at [71, 143] on link "Stock" at bounding box center [63, 132] width 126 height 23
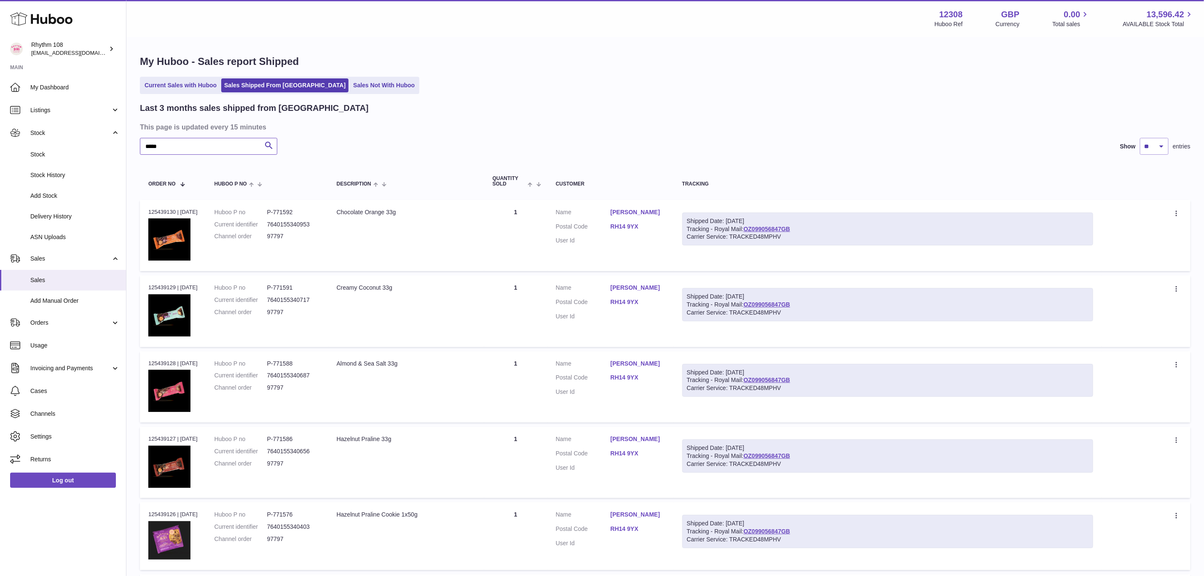
click at [174, 149] on input "*****" at bounding box center [208, 146] width 137 height 17
drag, startPoint x: 174, startPoint y: 149, endPoint x: 107, endPoint y: 145, distance: 68.0
click at [107, 145] on div "Huboo Rhythm 108 orders@rhythm108.com Main My Dashboard Listings Not with Huboo…" at bounding box center [602, 558] width 1204 height 1117
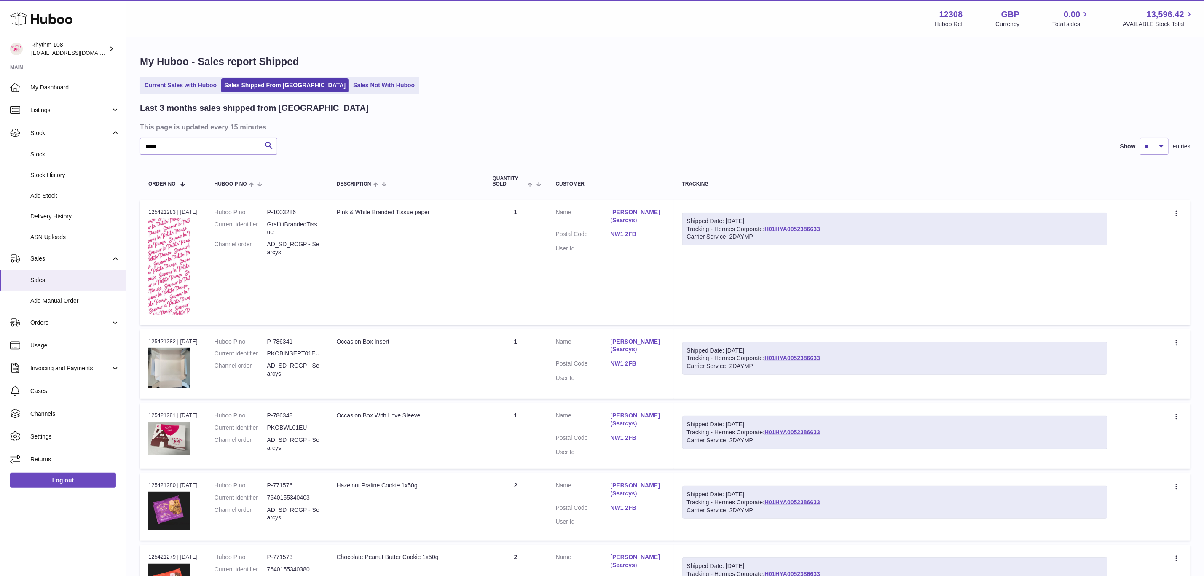
click at [820, 229] on link "H01HYA0052386633" at bounding box center [793, 228] width 56 height 7
drag, startPoint x: 156, startPoint y: 148, endPoint x: 118, endPoint y: 148, distance: 37.9
click at [118, 148] on div "Huboo Rhythm 108 orders@rhythm108.com Main My Dashboard Listings Not with Huboo…" at bounding box center [602, 545] width 1204 height 1091
type input "****"
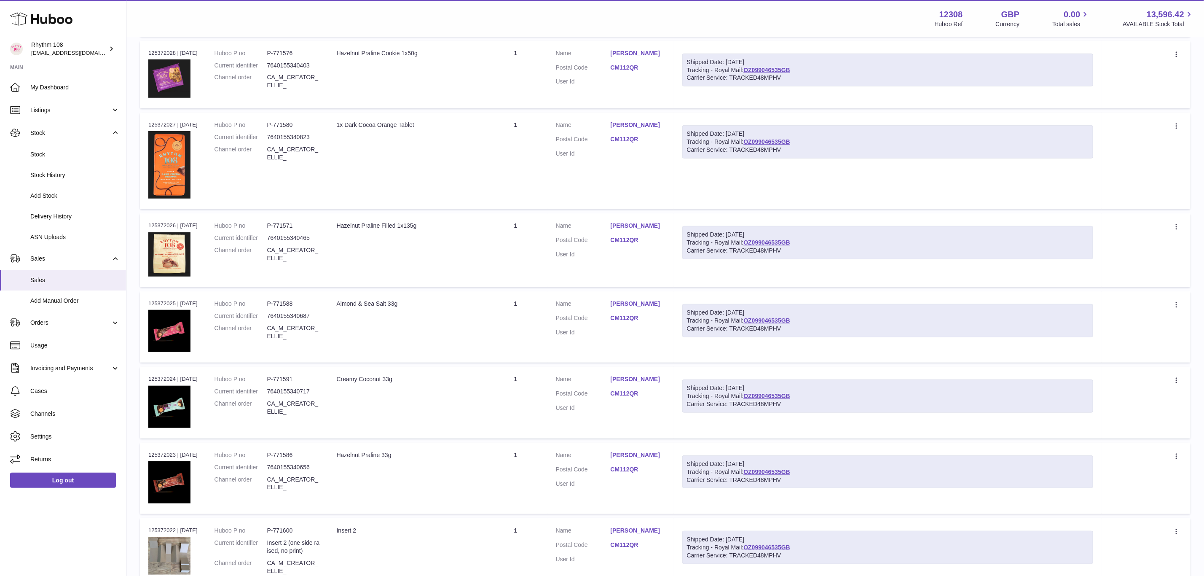
scroll to position [529, 0]
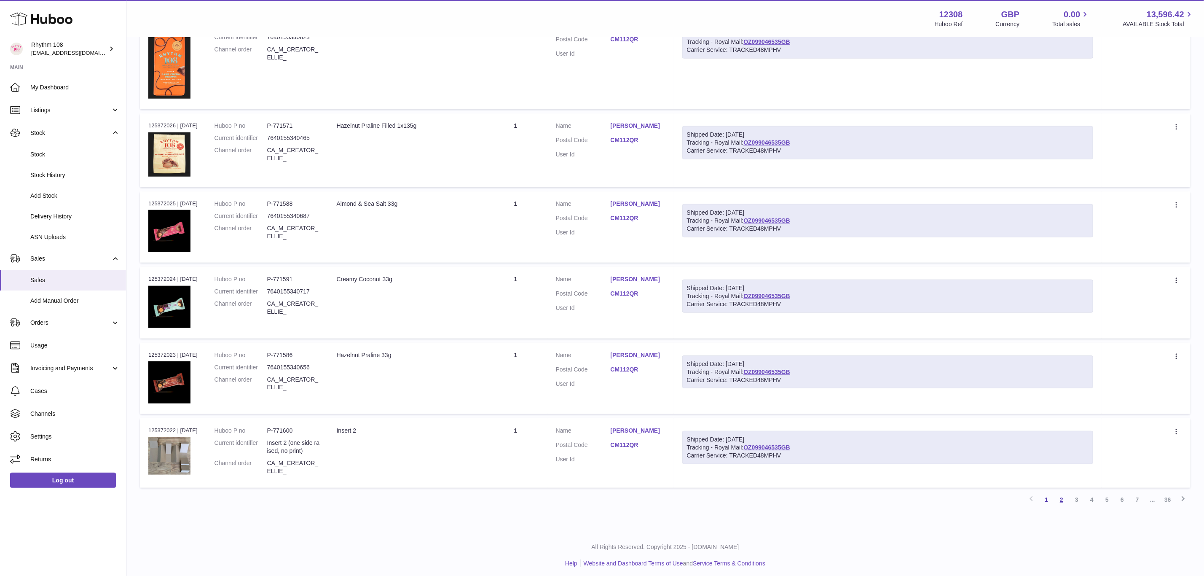
click at [1060, 495] on link "2" at bounding box center [1061, 499] width 15 height 15
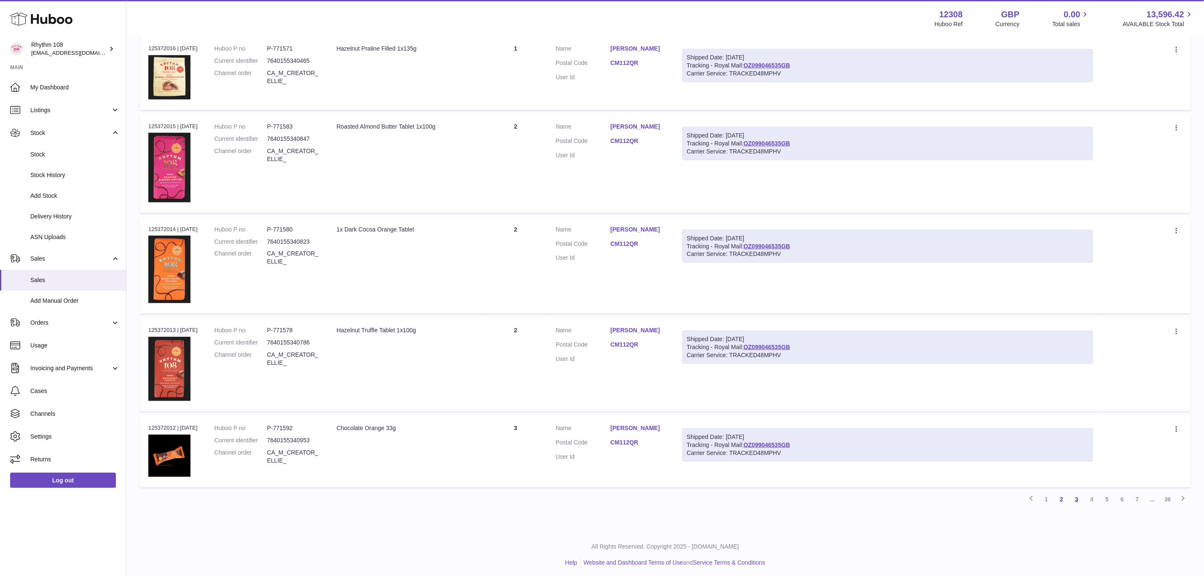
click at [1073, 494] on link "3" at bounding box center [1076, 498] width 15 height 15
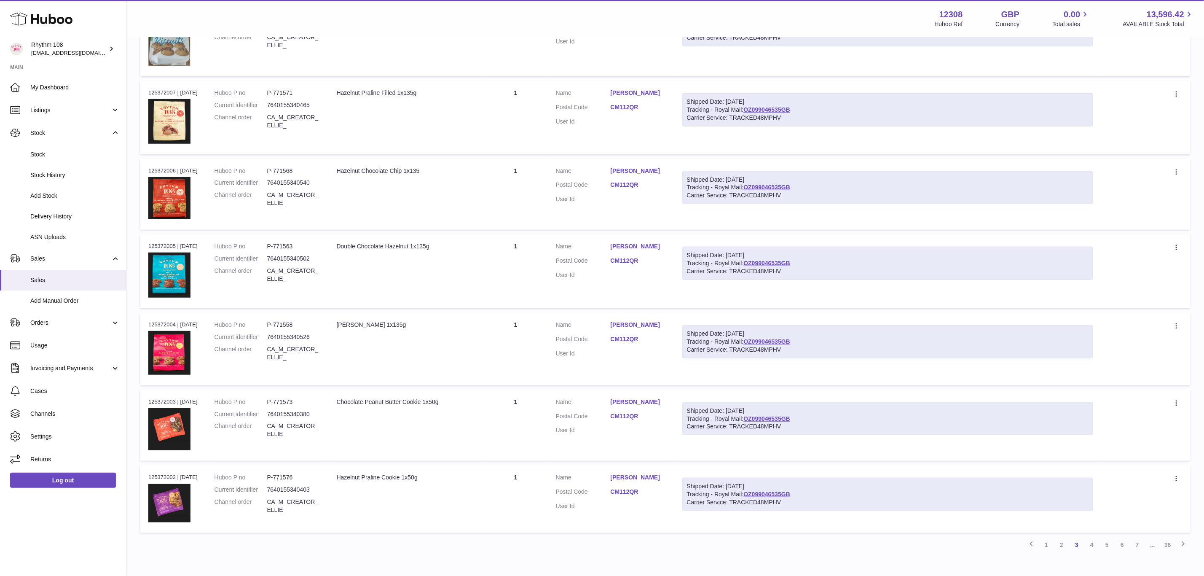
scroll to position [472, 0]
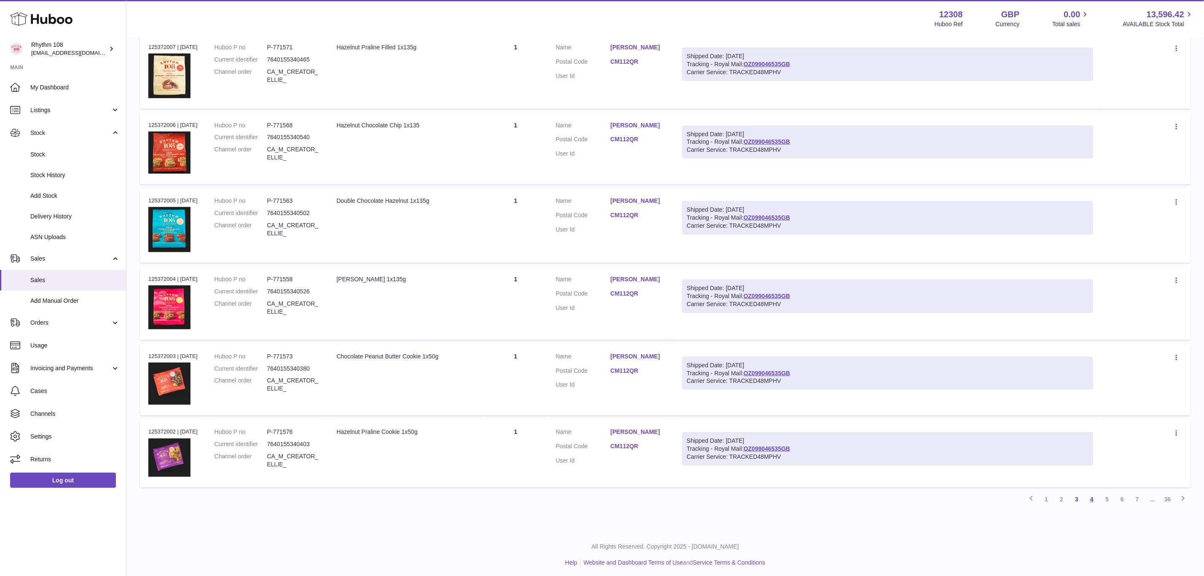
click at [1092, 494] on link "4" at bounding box center [1091, 498] width 15 height 15
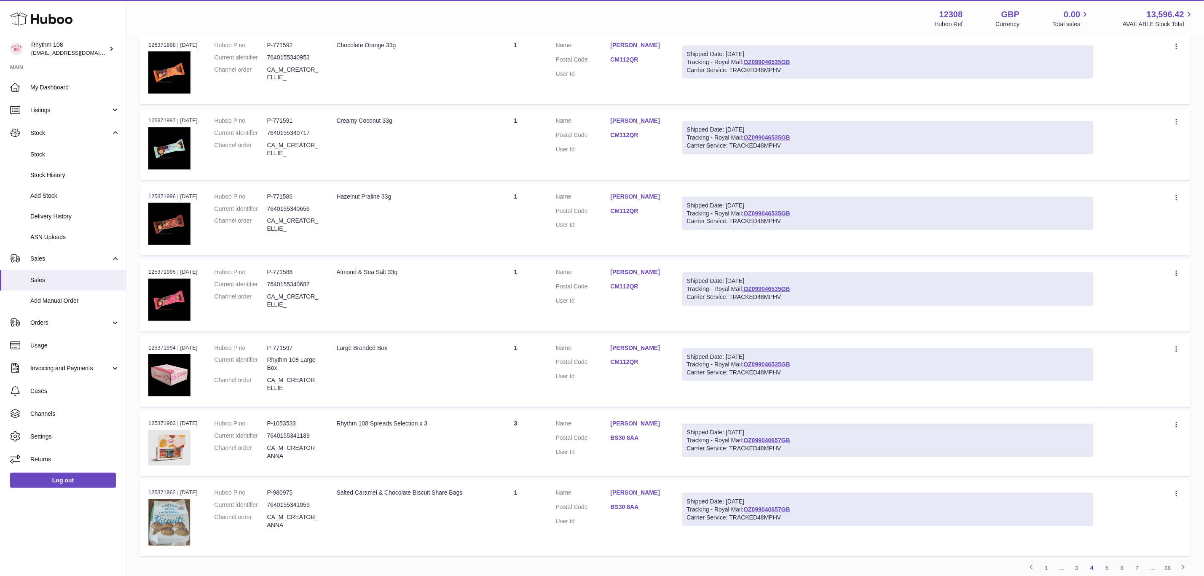
scroll to position [537, 0]
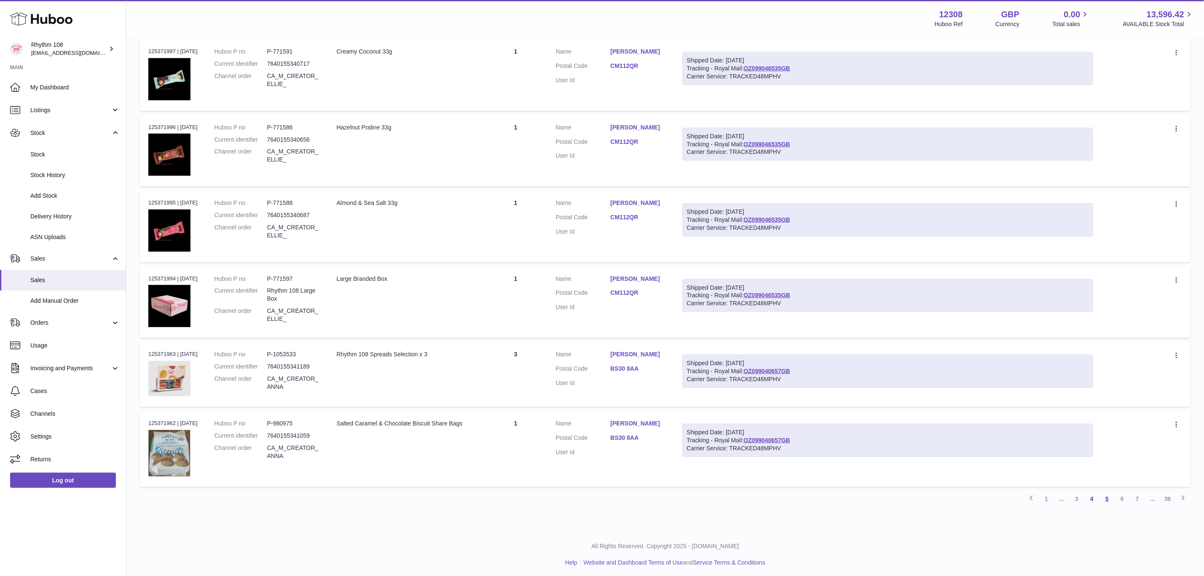
click at [1108, 494] on link "5" at bounding box center [1107, 498] width 15 height 15
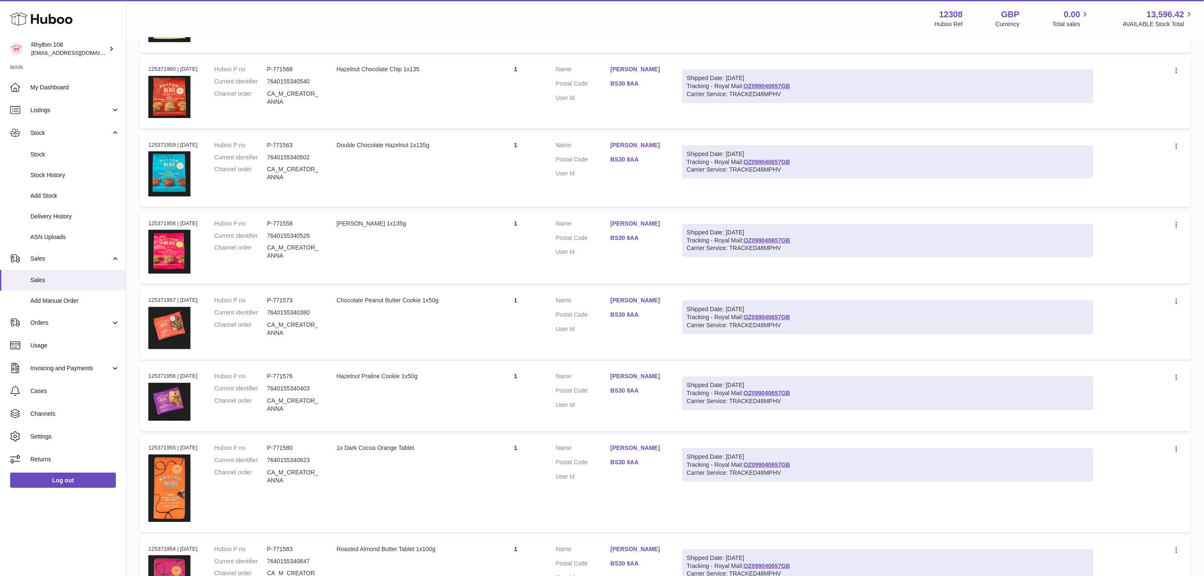
scroll to position [228, 0]
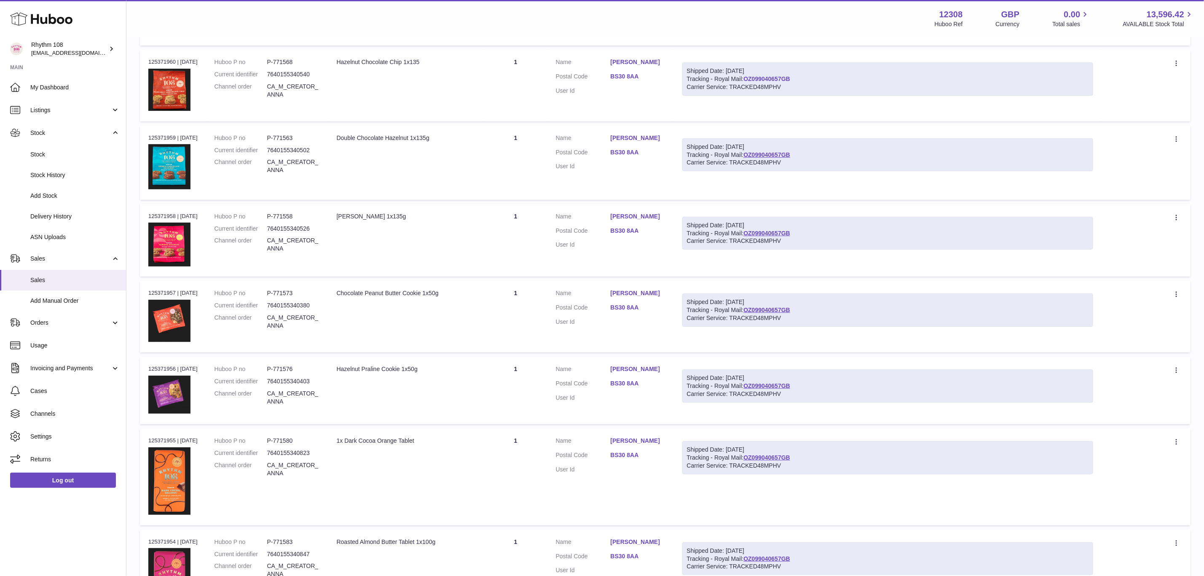
click at [765, 78] on link "OZ099040657GB" at bounding box center [766, 78] width 47 height 7
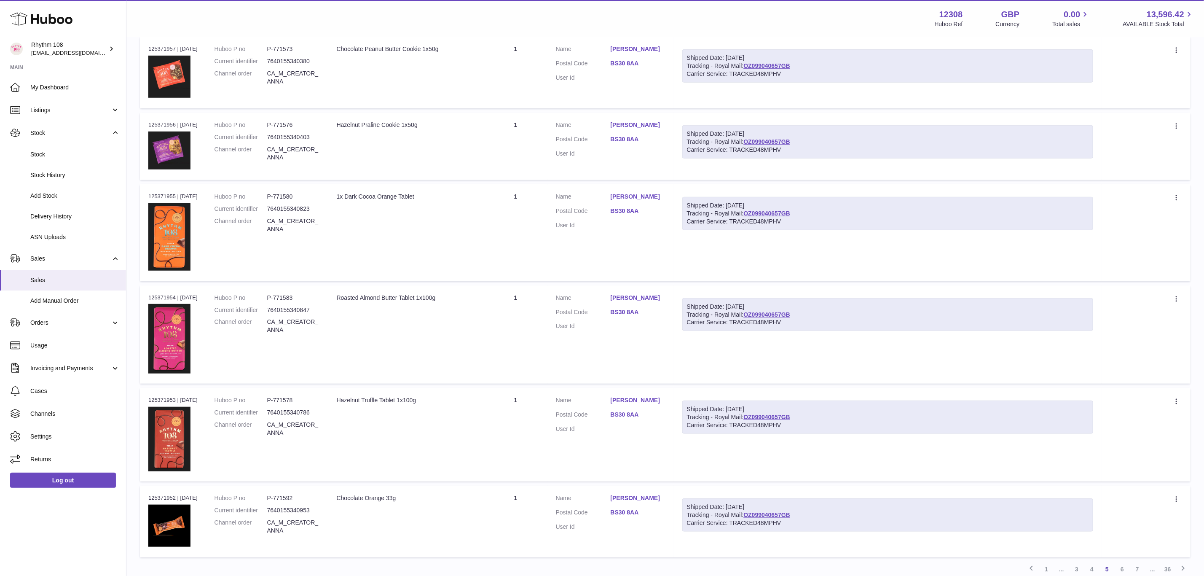
scroll to position [542, 0]
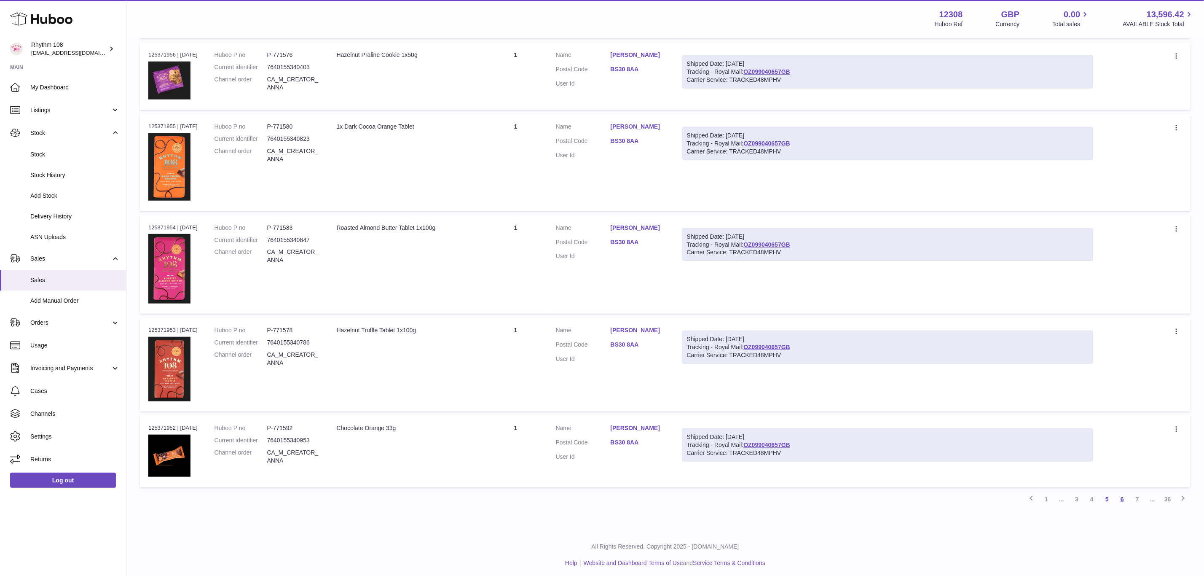
click at [1124, 497] on link "6" at bounding box center [1122, 498] width 15 height 15
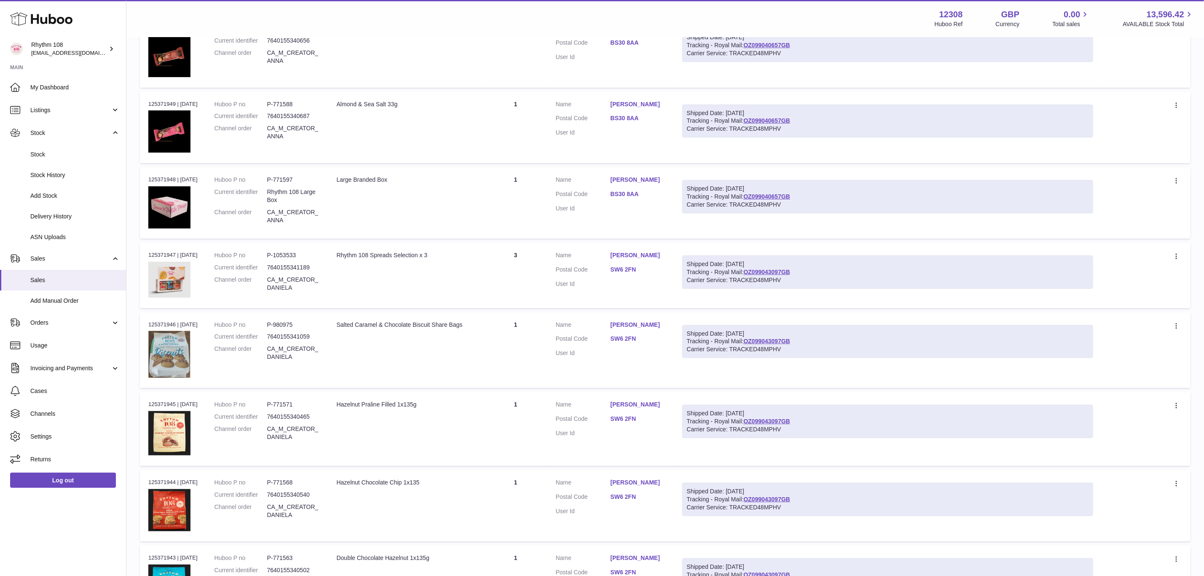
scroll to position [291, 0]
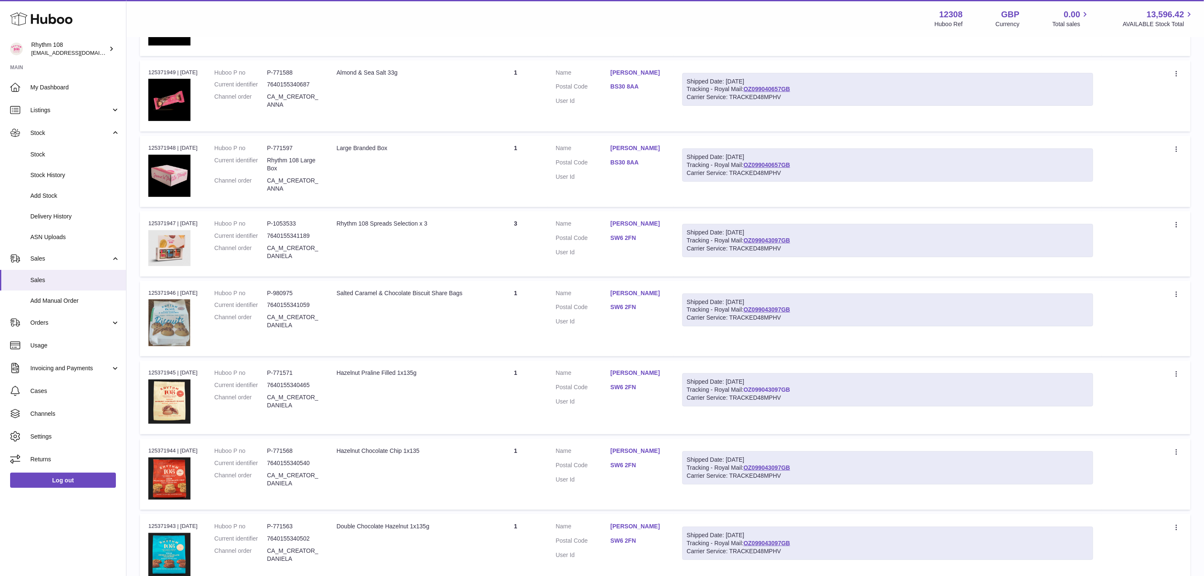
click at [765, 386] on link "OZ099043097GB" at bounding box center [766, 389] width 47 height 7
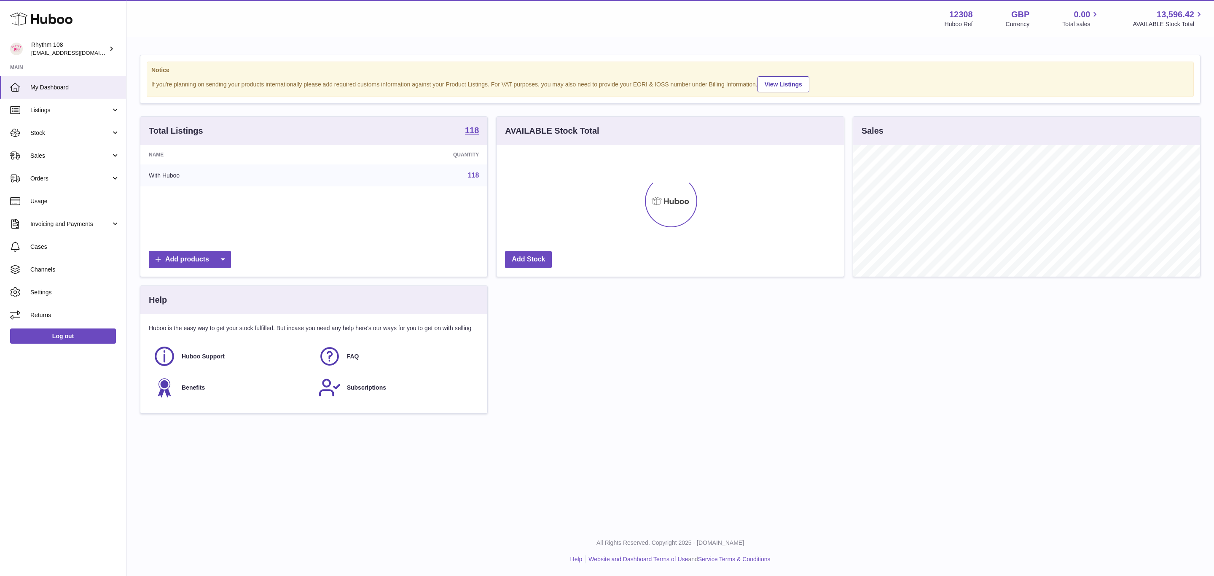
scroll to position [131, 346]
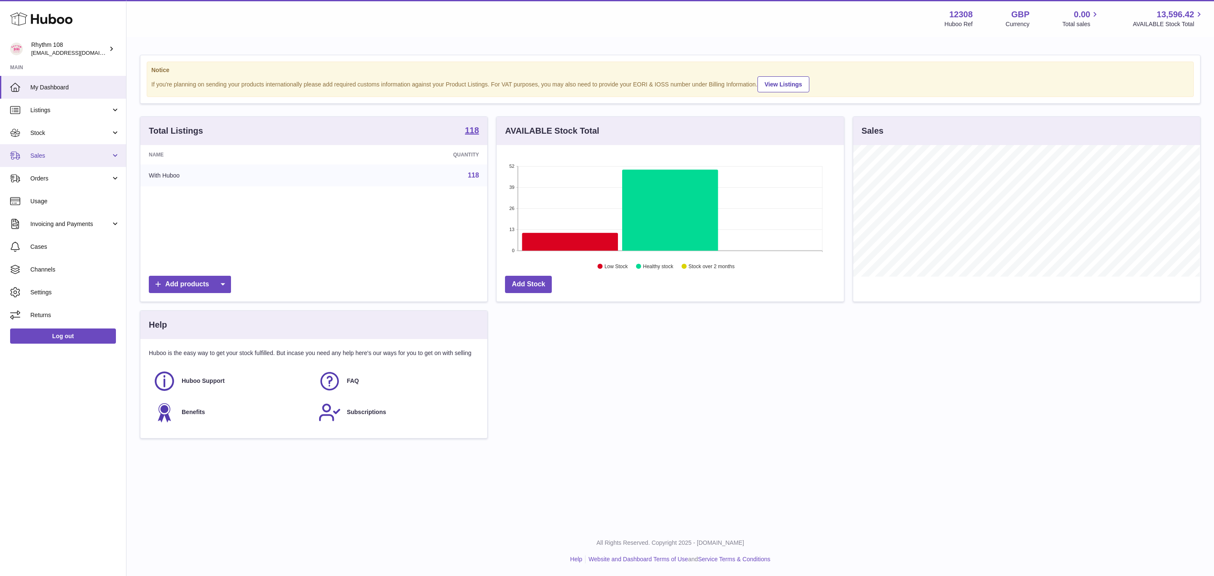
click at [52, 153] on span "Sales" at bounding box center [70, 156] width 80 height 8
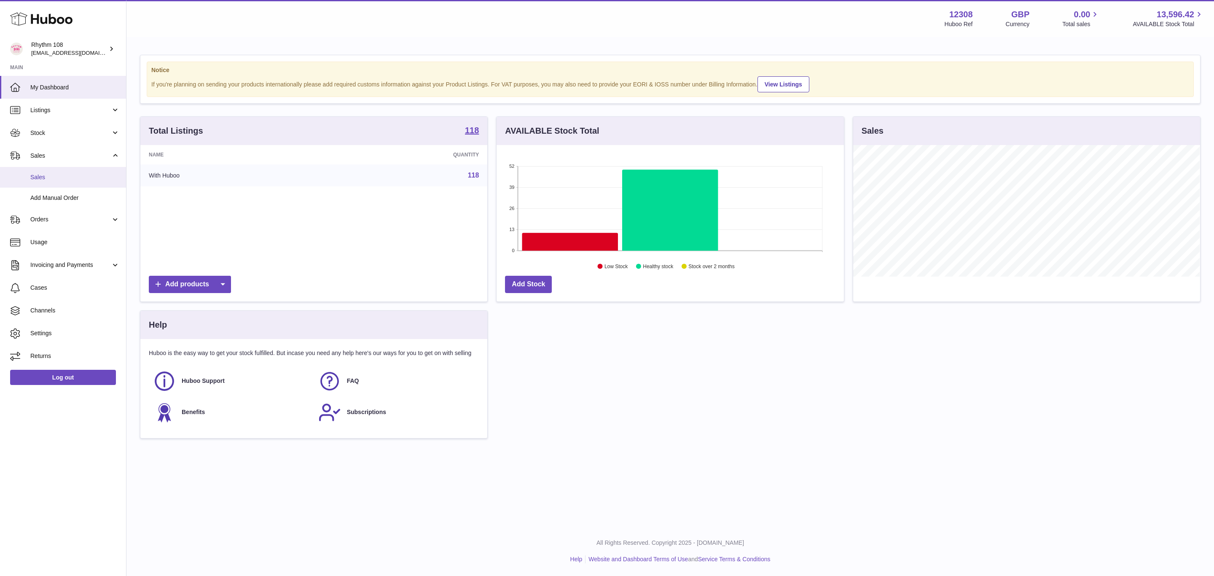
click at [52, 177] on span "Sales" at bounding box center [74, 177] width 89 height 8
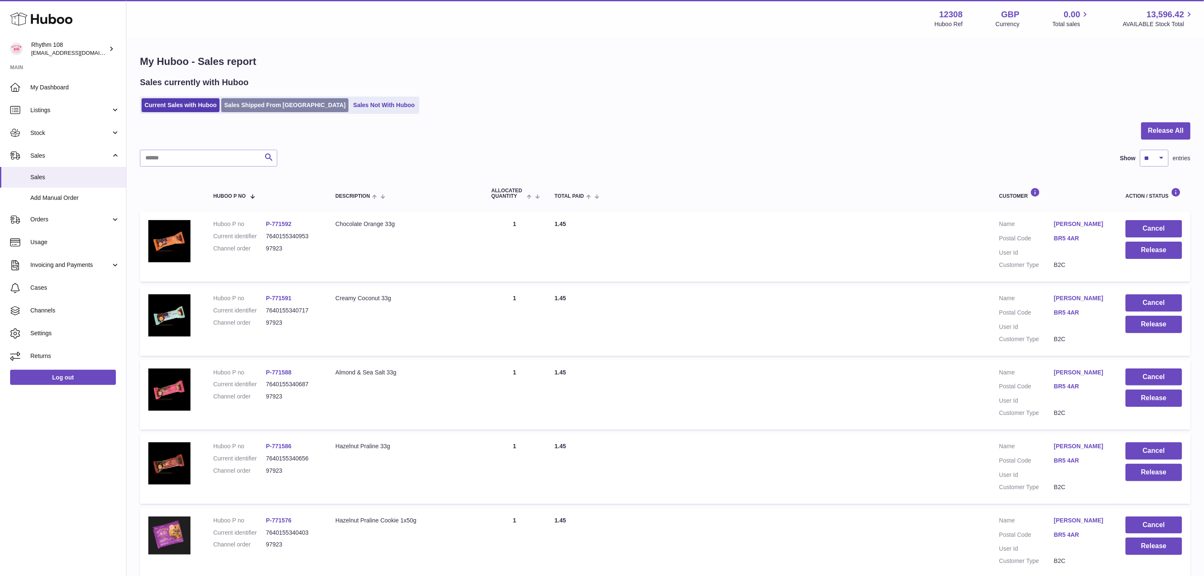
click at [270, 109] on link "Sales Shipped From [GEOGRAPHIC_DATA]" at bounding box center [284, 105] width 127 height 14
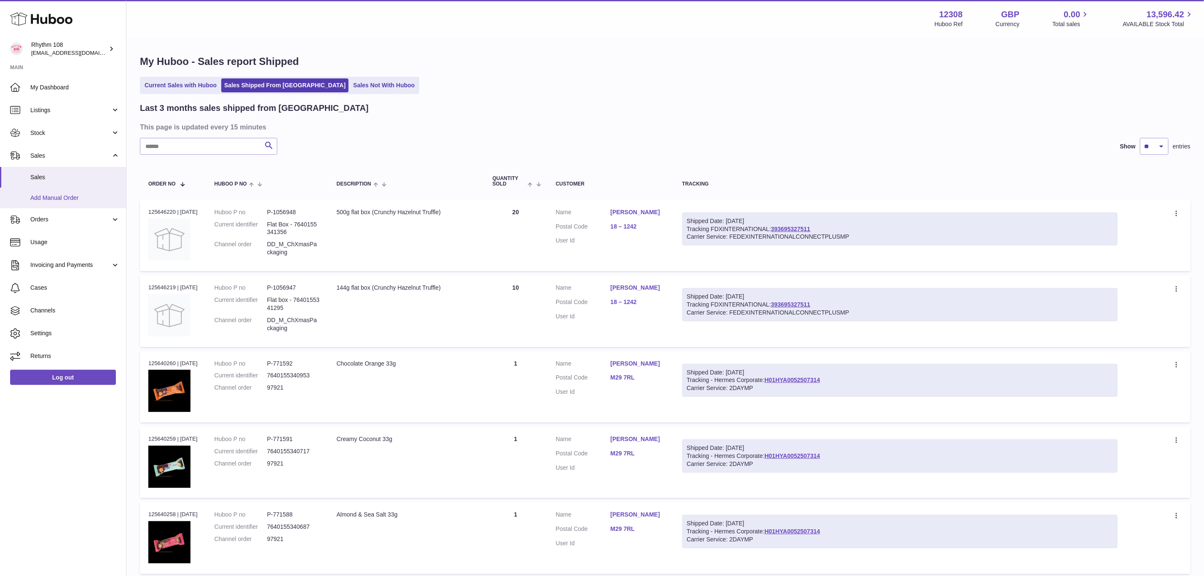
click at [45, 197] on span "Add Manual Order" at bounding box center [74, 198] width 89 height 8
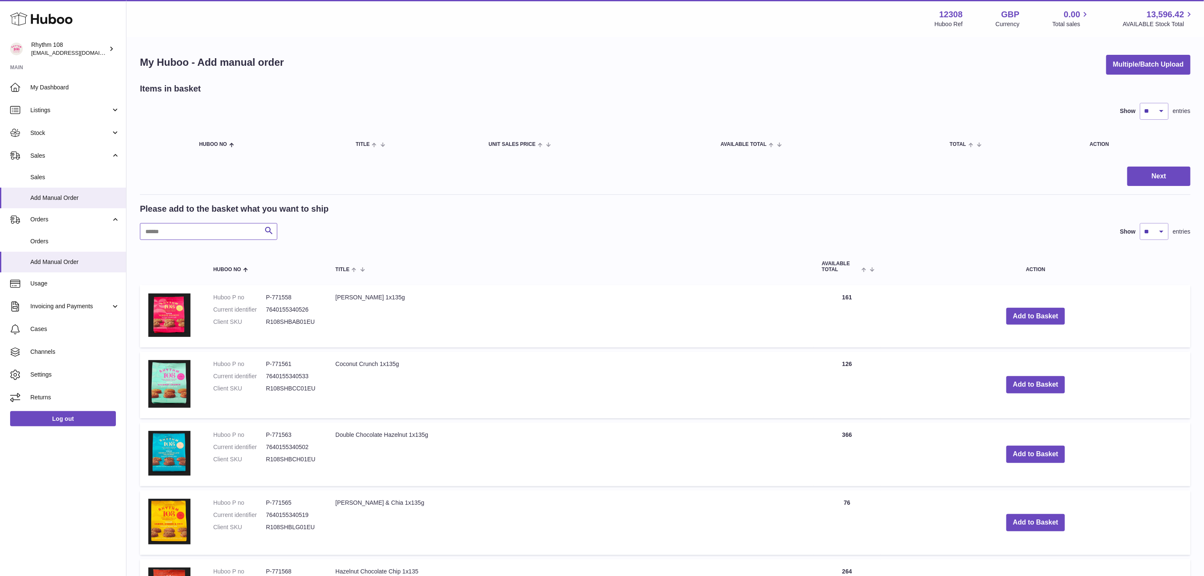
click at [165, 233] on input "text" at bounding box center [208, 231] width 137 height 17
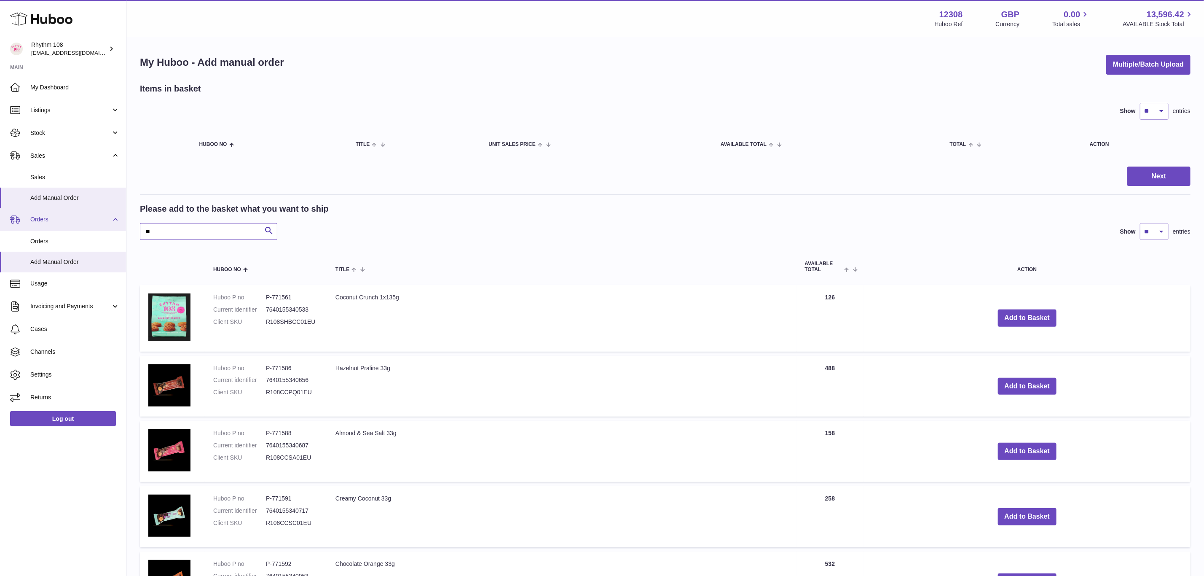
drag, startPoint x: 180, startPoint y: 234, endPoint x: 114, endPoint y: 228, distance: 66.0
click at [114, 228] on div "Huboo Rhythm 108 orders@rhythm108.com Main My Dashboard Listings Not with Huboo…" at bounding box center [602, 553] width 1204 height 1107
type input "*"
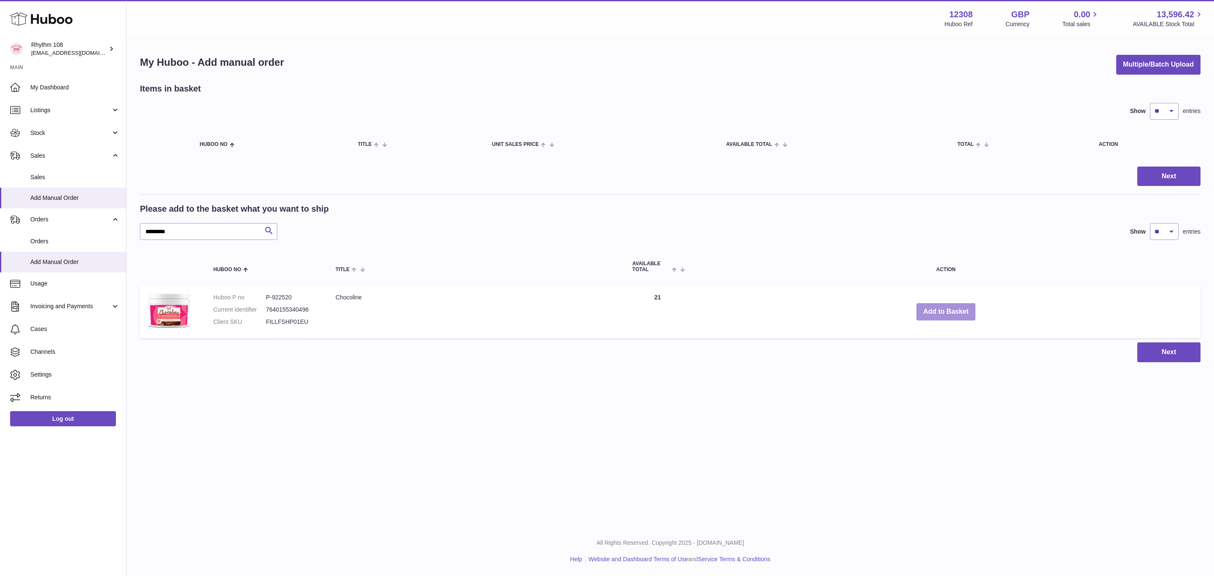
click at [942, 313] on button "Add to Basket" at bounding box center [945, 311] width 59 height 17
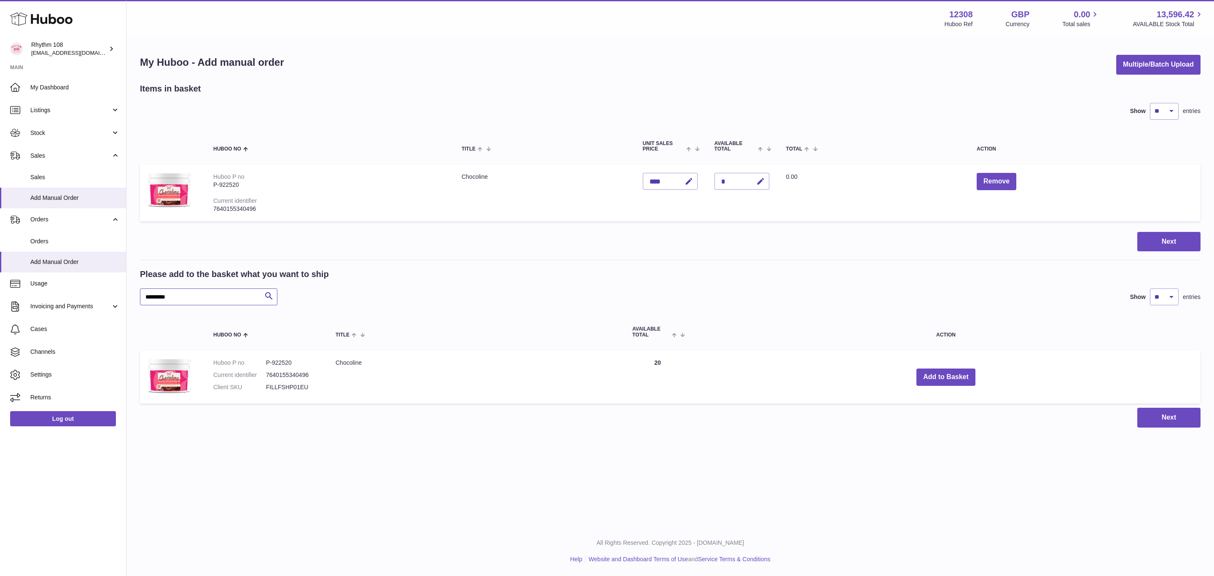
click at [193, 292] on input "*********" at bounding box center [208, 296] width 137 height 17
drag, startPoint x: 208, startPoint y: 297, endPoint x: 85, endPoint y: 295, distance: 123.1
click at [85, 295] on div "Huboo Rhythm 108 orders@rhythm108.com Main My Dashboard Listings Not with Huboo…" at bounding box center [607, 288] width 1214 height 576
type input "******"
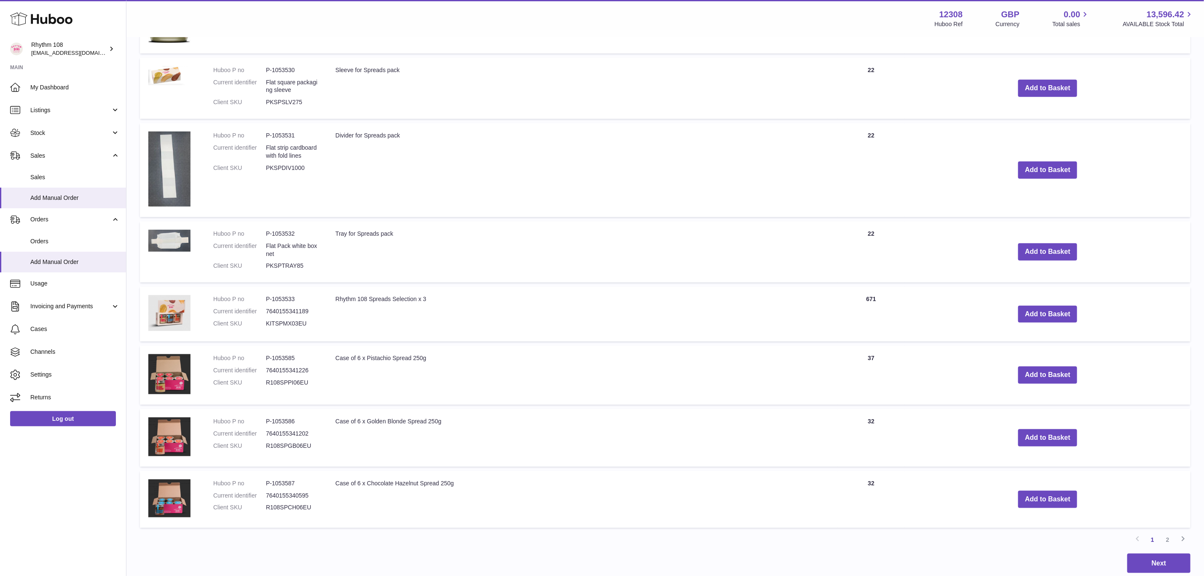
scroll to position [506, 0]
click at [1060, 305] on button "Add to Basket" at bounding box center [1047, 313] width 59 height 17
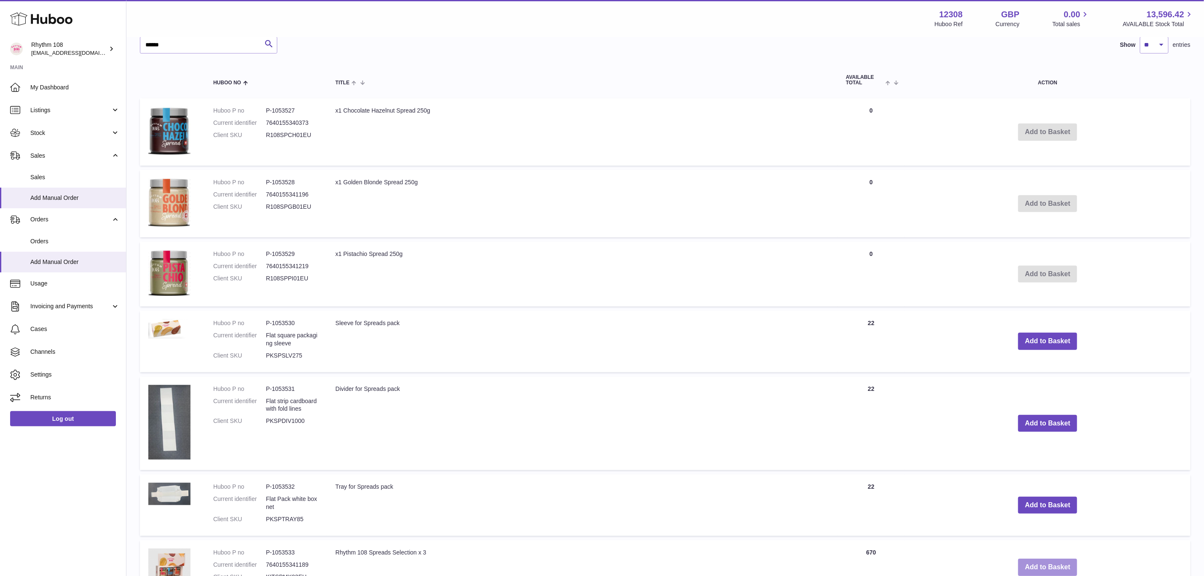
scroll to position [0, 0]
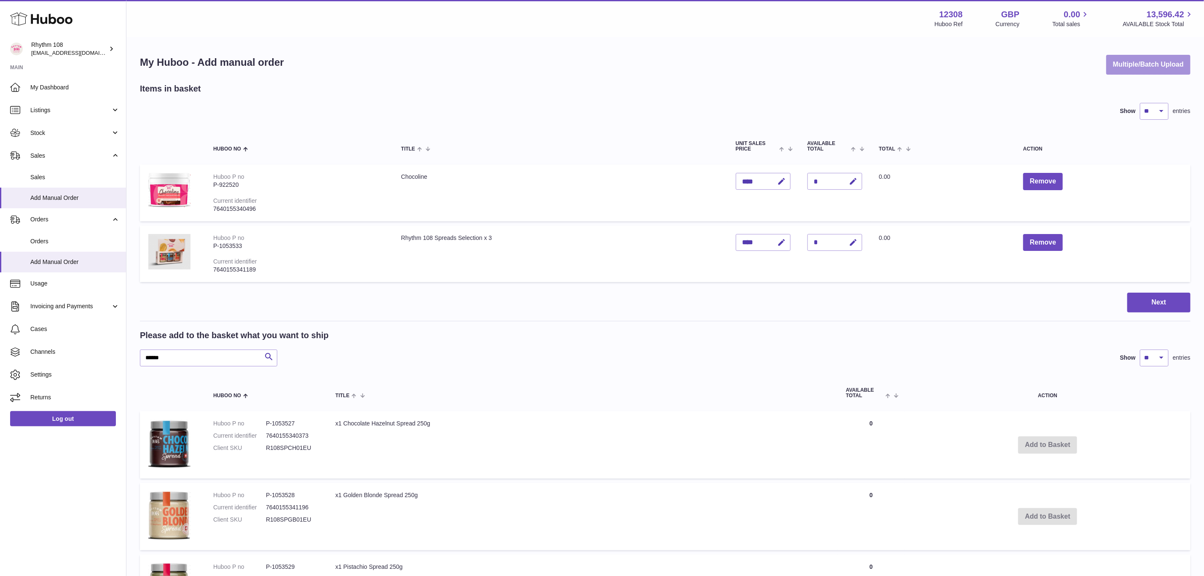
click at [1151, 67] on button "Multiple/Batch Upload" at bounding box center [1148, 65] width 84 height 20
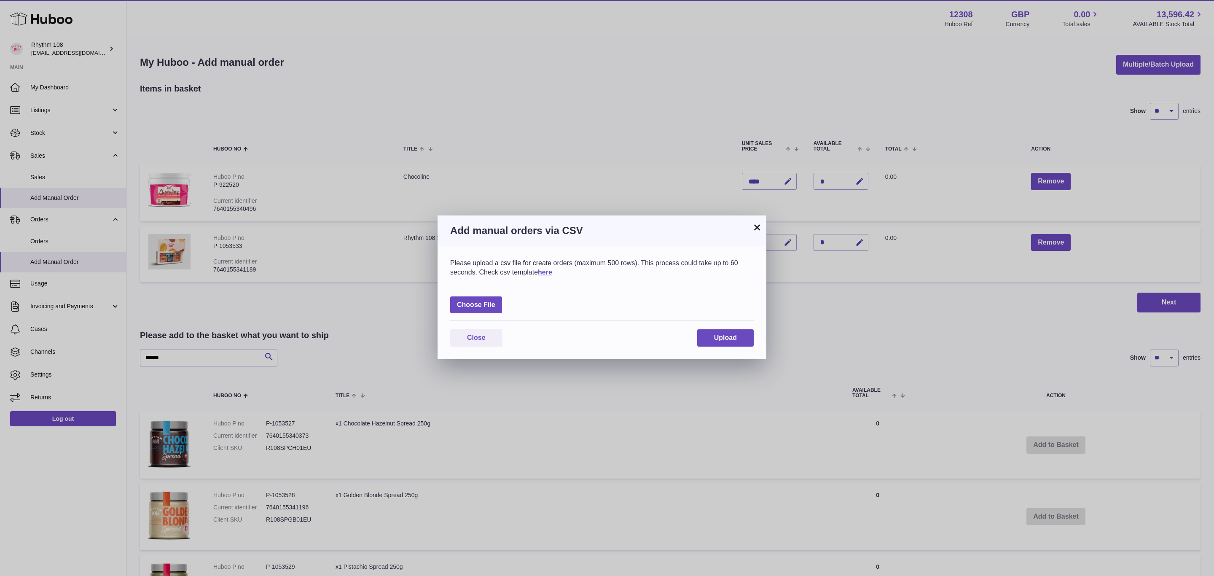
click at [755, 225] on button "×" at bounding box center [757, 227] width 10 height 10
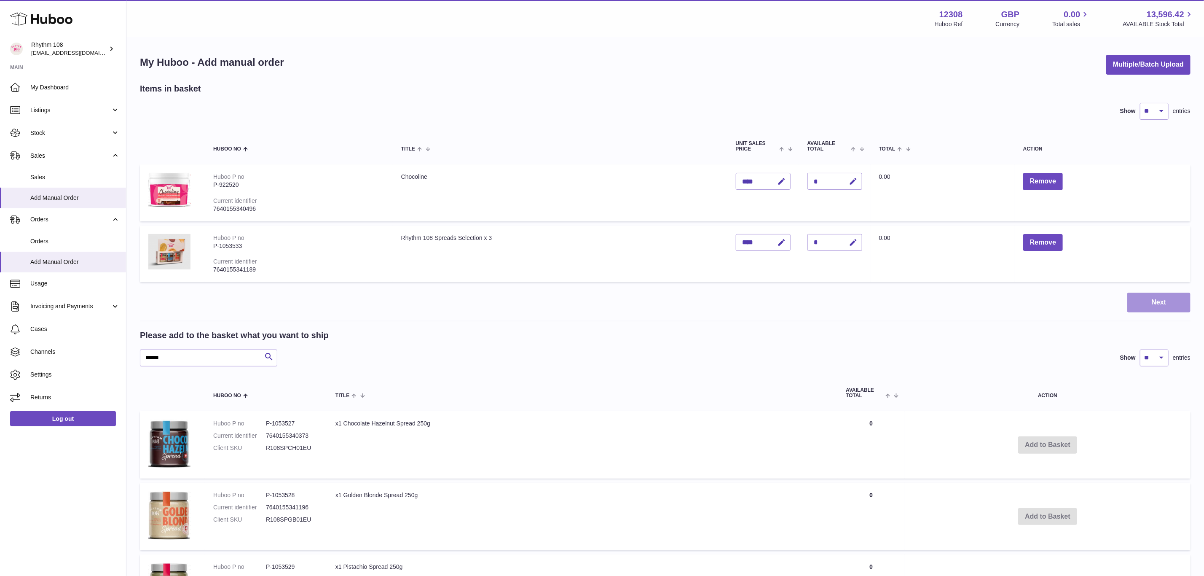
click at [1139, 296] on button "Next" at bounding box center [1158, 302] width 63 height 20
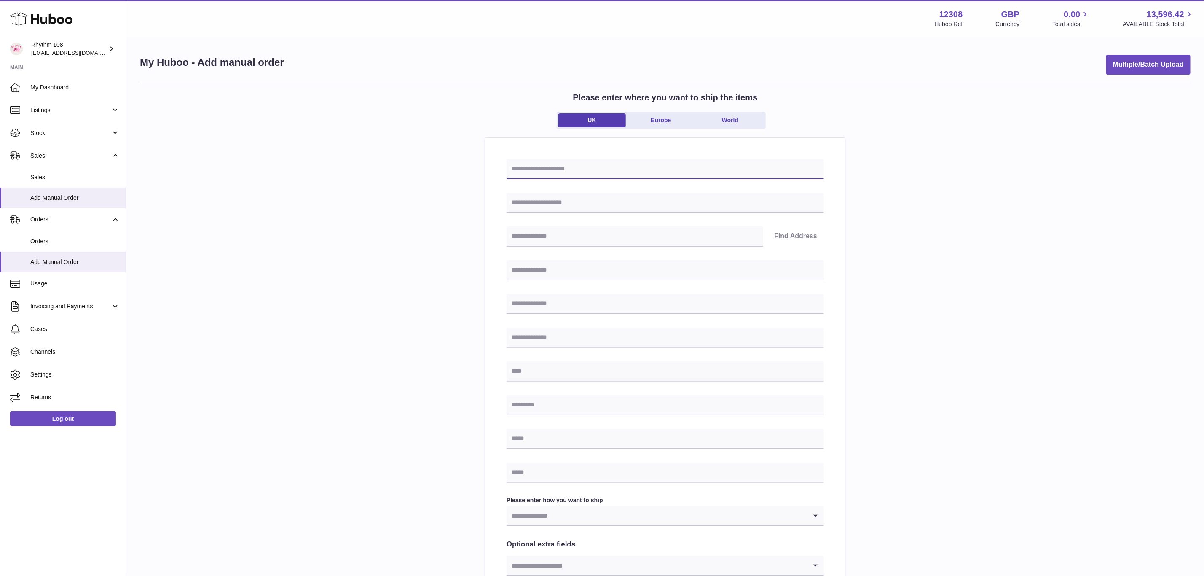
click at [585, 170] on input "text" at bounding box center [665, 169] width 317 height 20
drag, startPoint x: 590, startPoint y: 169, endPoint x: 593, endPoint y: 162, distance: 7.4
click at [590, 169] on input "******" at bounding box center [665, 169] width 317 height 20
type input "**********"
click at [588, 202] on input "text" at bounding box center [665, 203] width 317 height 20
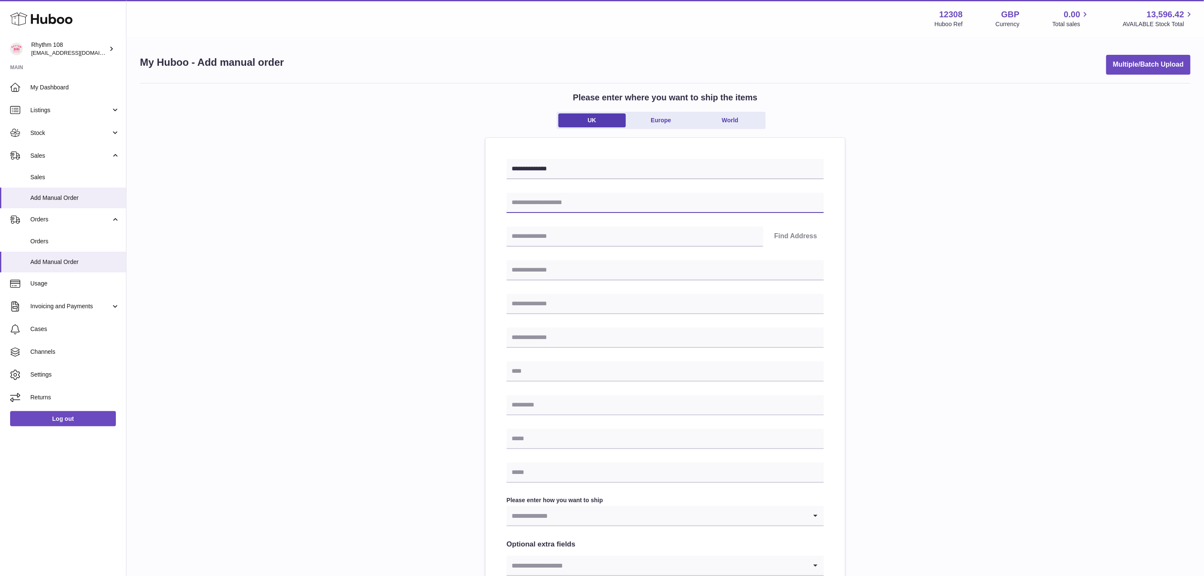
paste input "**********"
type input "**********"
click at [569, 236] on input "text" at bounding box center [635, 236] width 257 height 20
paste input "******"
type input "******"
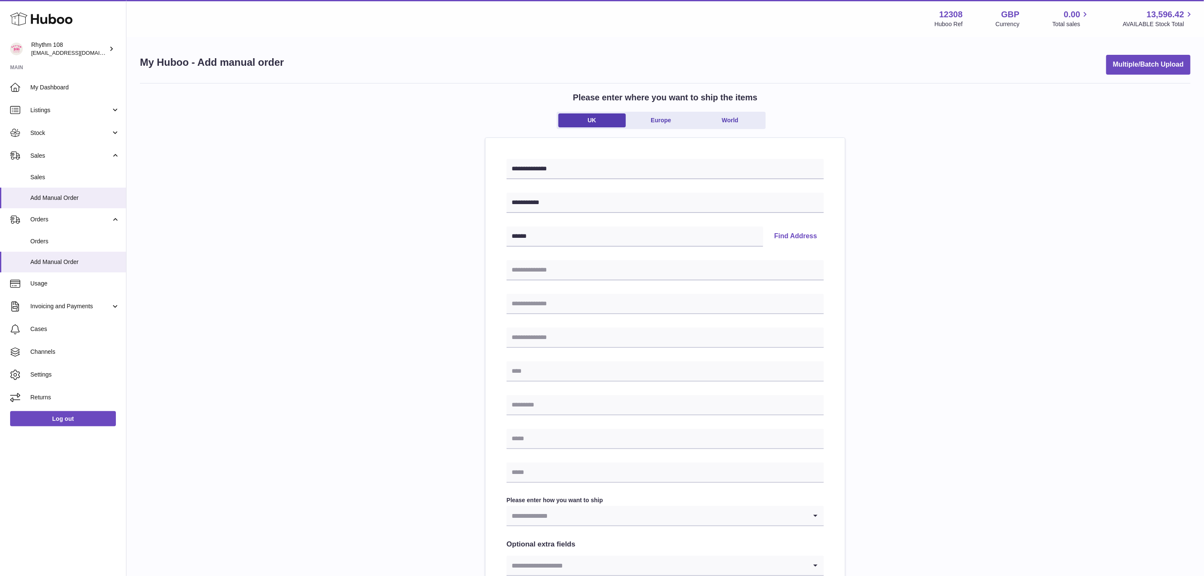
click at [801, 235] on button "Find Address" at bounding box center [795, 236] width 56 height 20
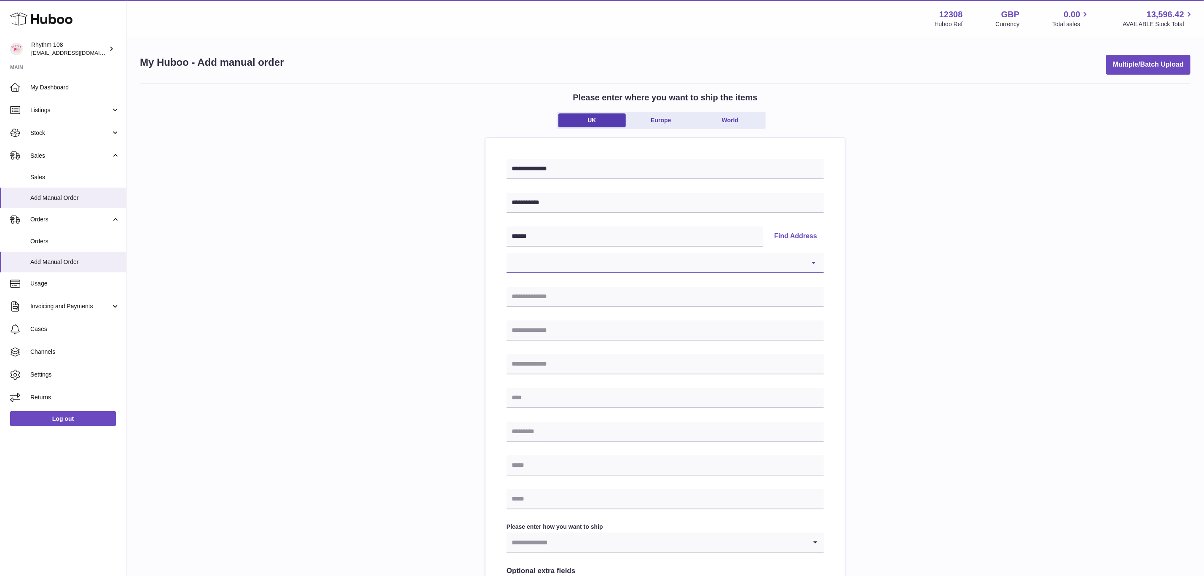
click at [634, 262] on select "**********" at bounding box center [665, 263] width 317 height 20
select select "*"
click at [507, 253] on select "**********" at bounding box center [665, 263] width 317 height 20
type input "******"
type input "**********"
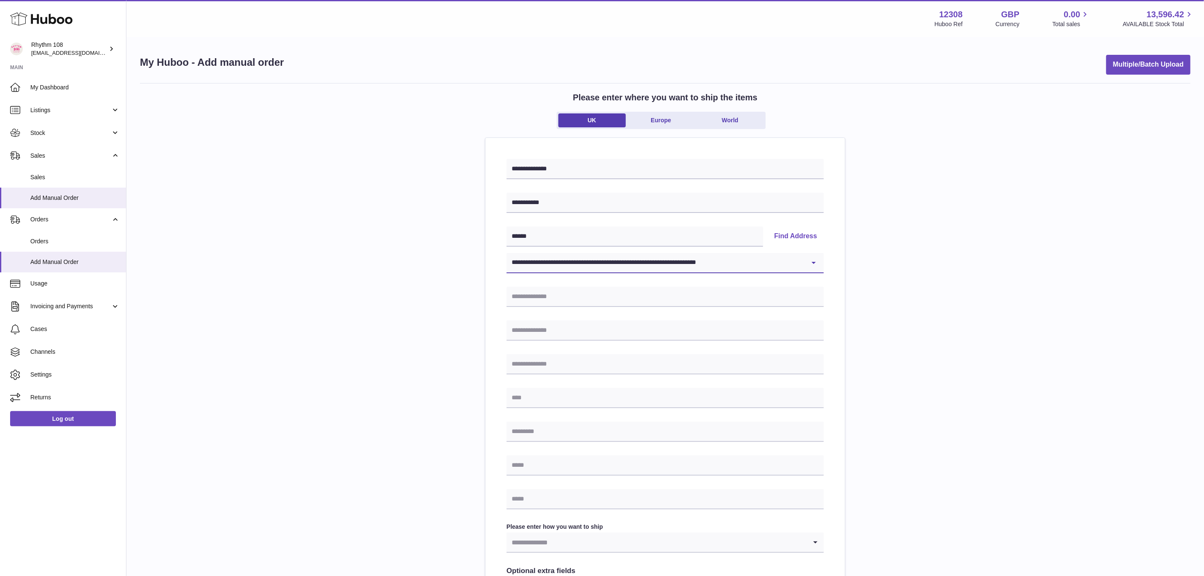
type input "******"
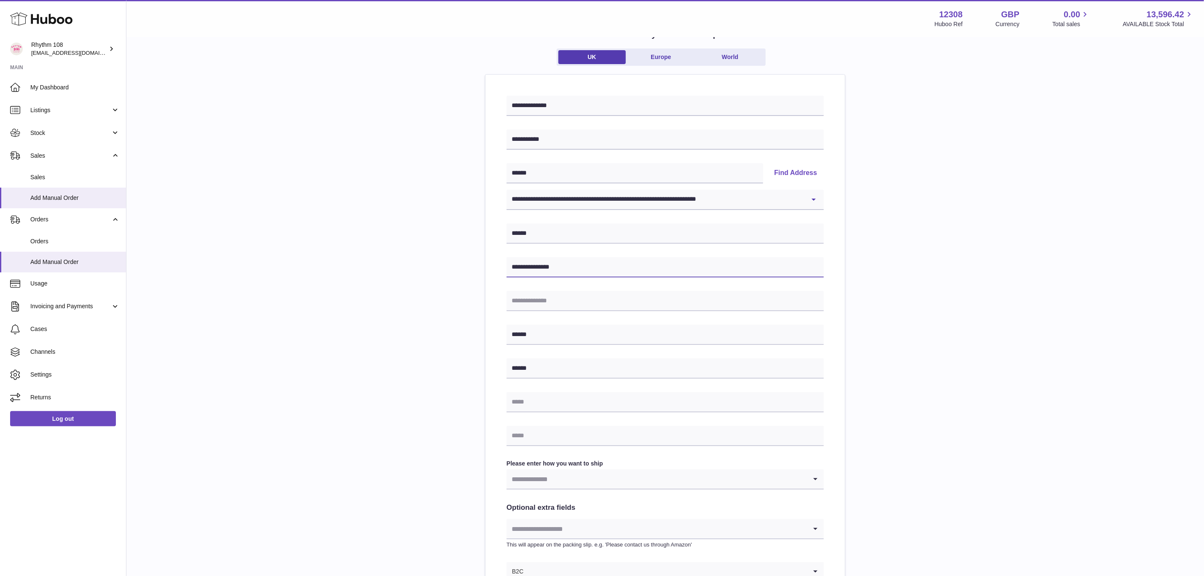
click at [514, 263] on input "**********" at bounding box center [665, 267] width 317 height 20
type input "**********"
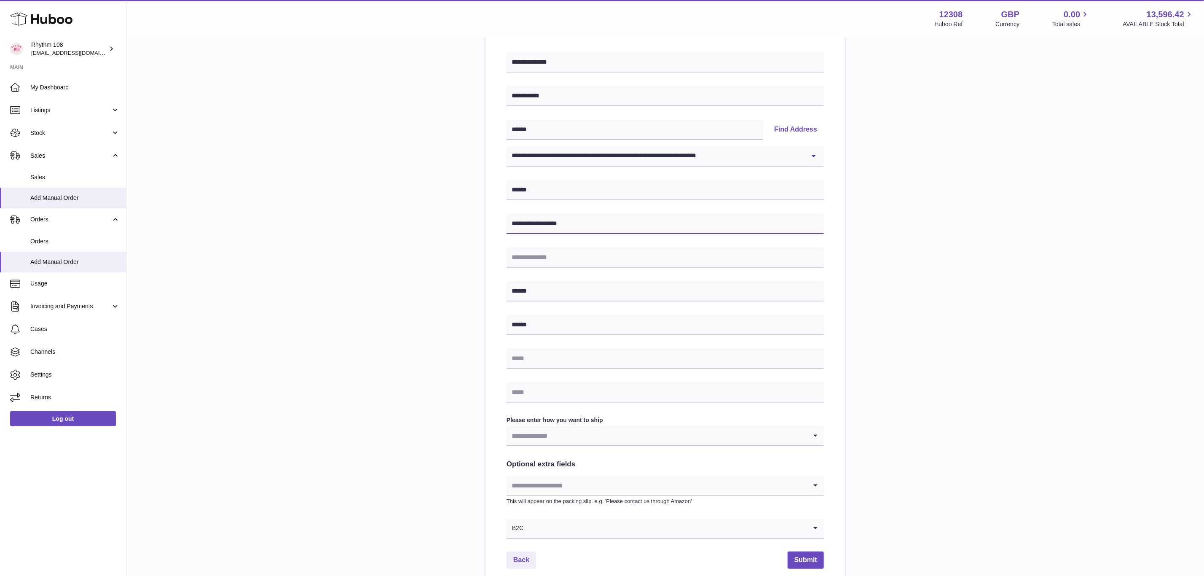
scroll to position [188, 0]
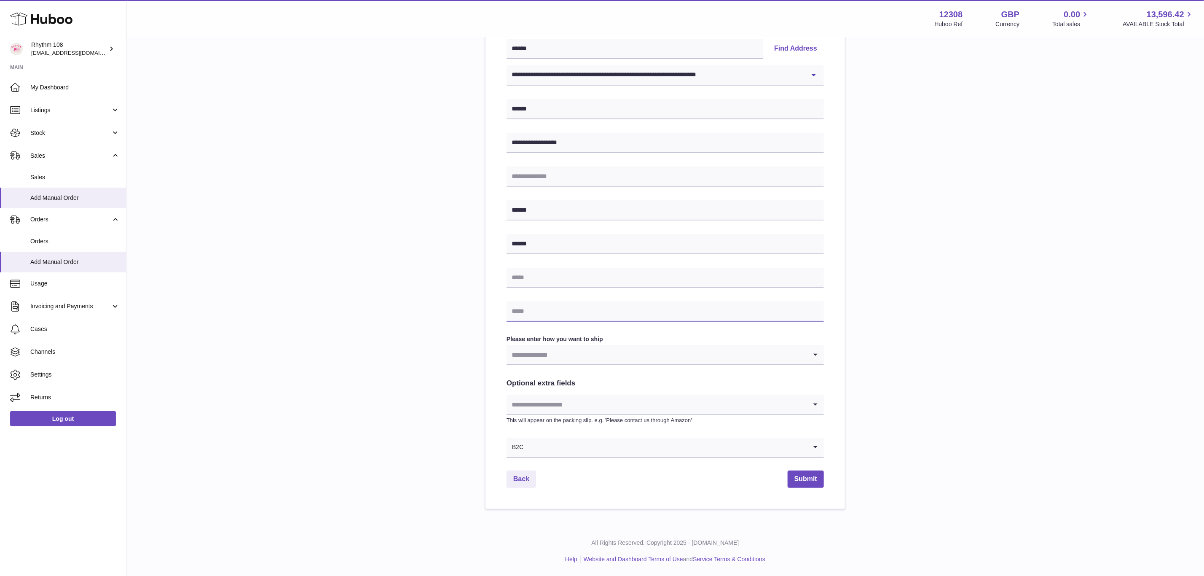
click at [568, 306] on input "text" at bounding box center [665, 311] width 317 height 20
paste input "**********"
click at [605, 361] on input "Search for option" at bounding box center [657, 354] width 301 height 19
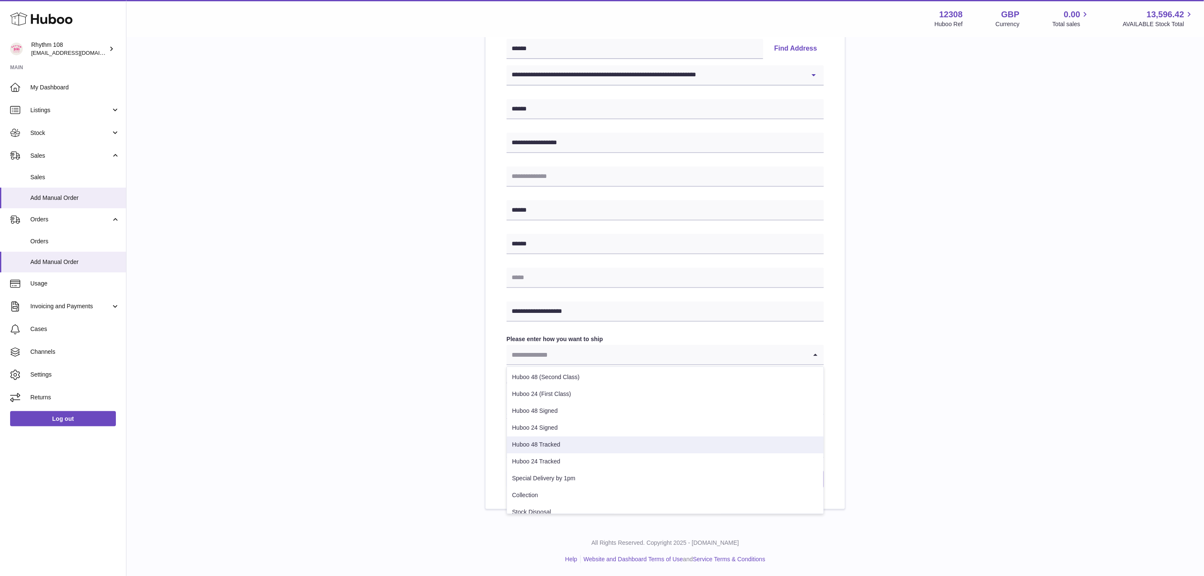
click at [588, 445] on li "Huboo 48 Tracked" at bounding box center [665, 444] width 317 height 17
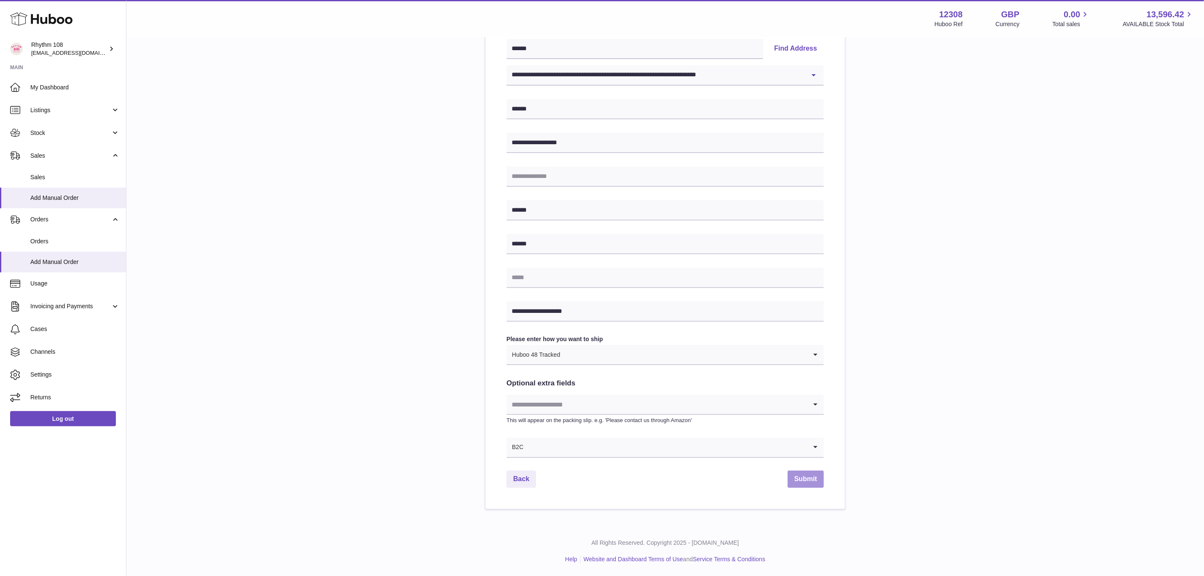
click at [805, 479] on button "Submit" at bounding box center [806, 478] width 36 height 17
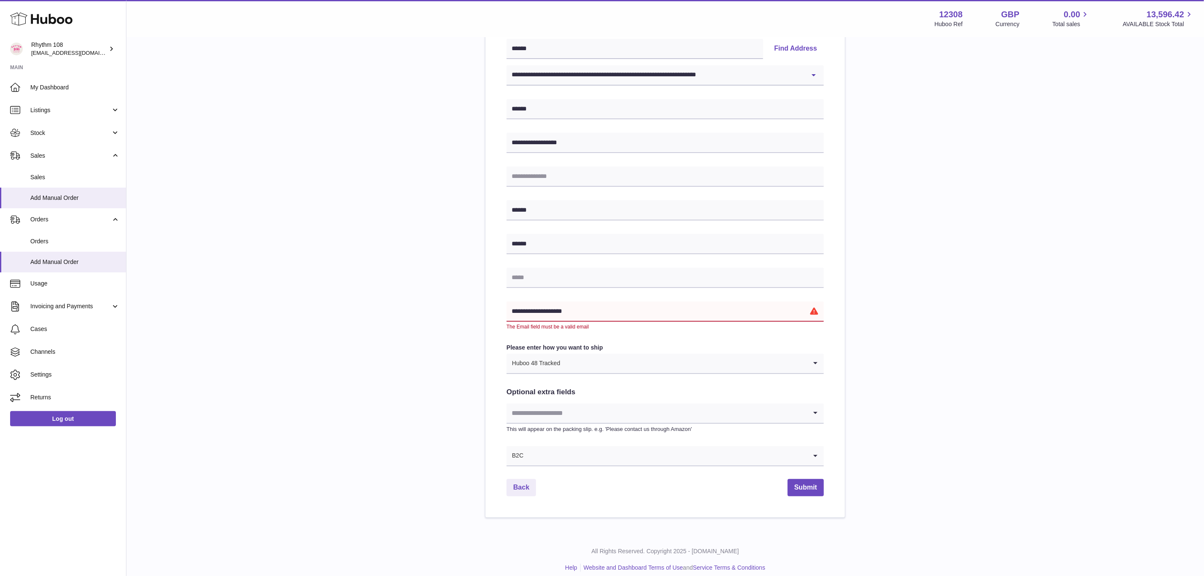
click at [513, 313] on input "**********" at bounding box center [665, 311] width 317 height 20
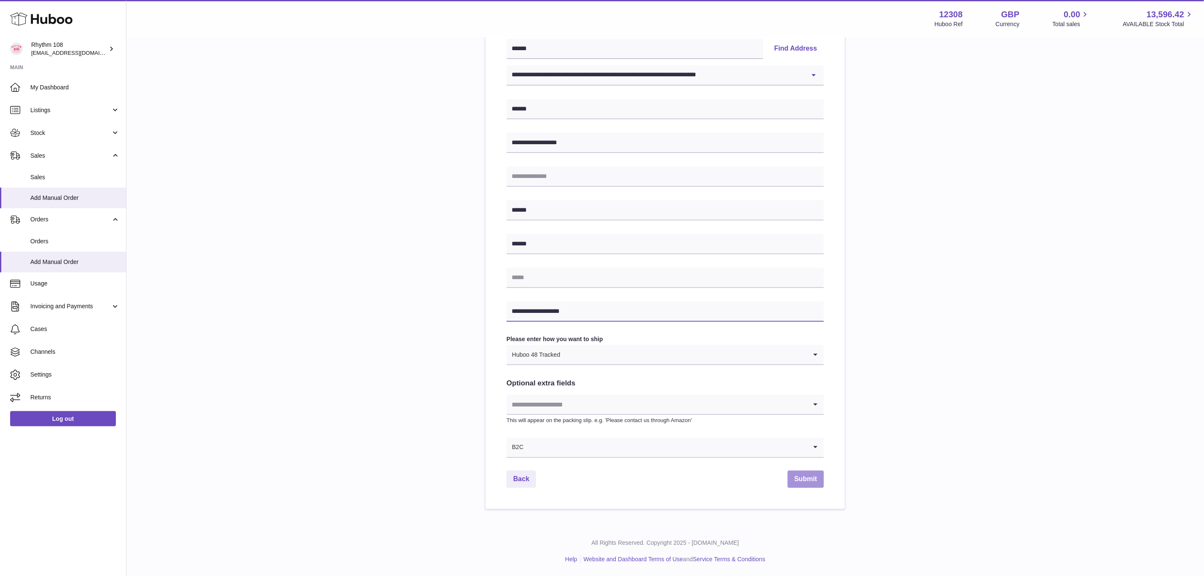
type input "**********"
click at [819, 475] on button "Submit" at bounding box center [806, 478] width 36 height 17
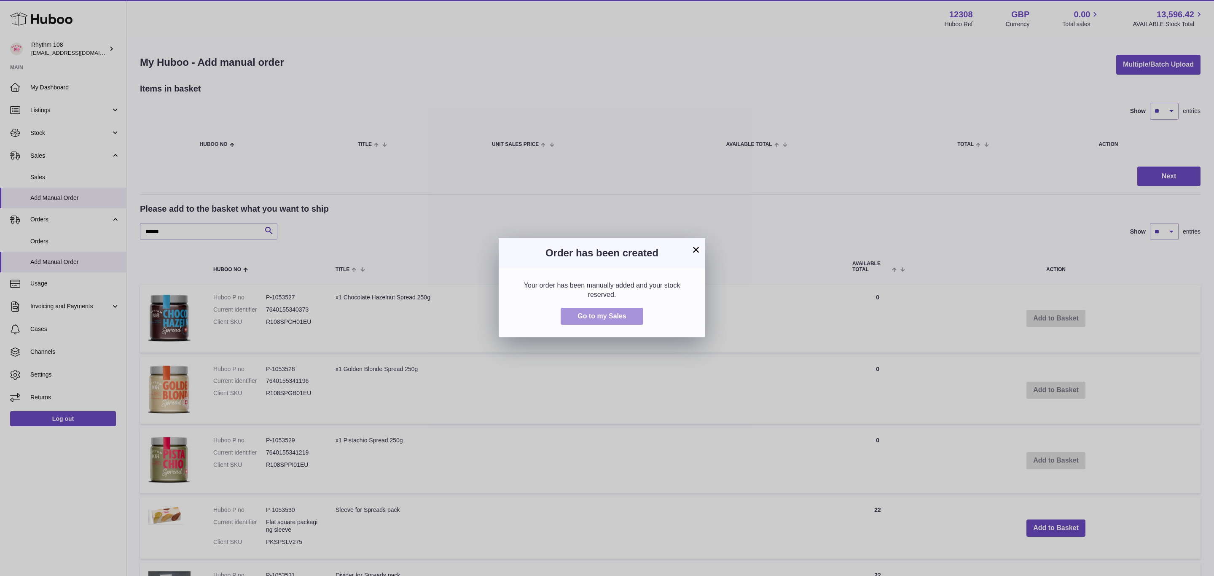
click at [622, 318] on span "Go to my Sales" at bounding box center [601, 315] width 49 height 7
